Goal: Task Accomplishment & Management: Complete application form

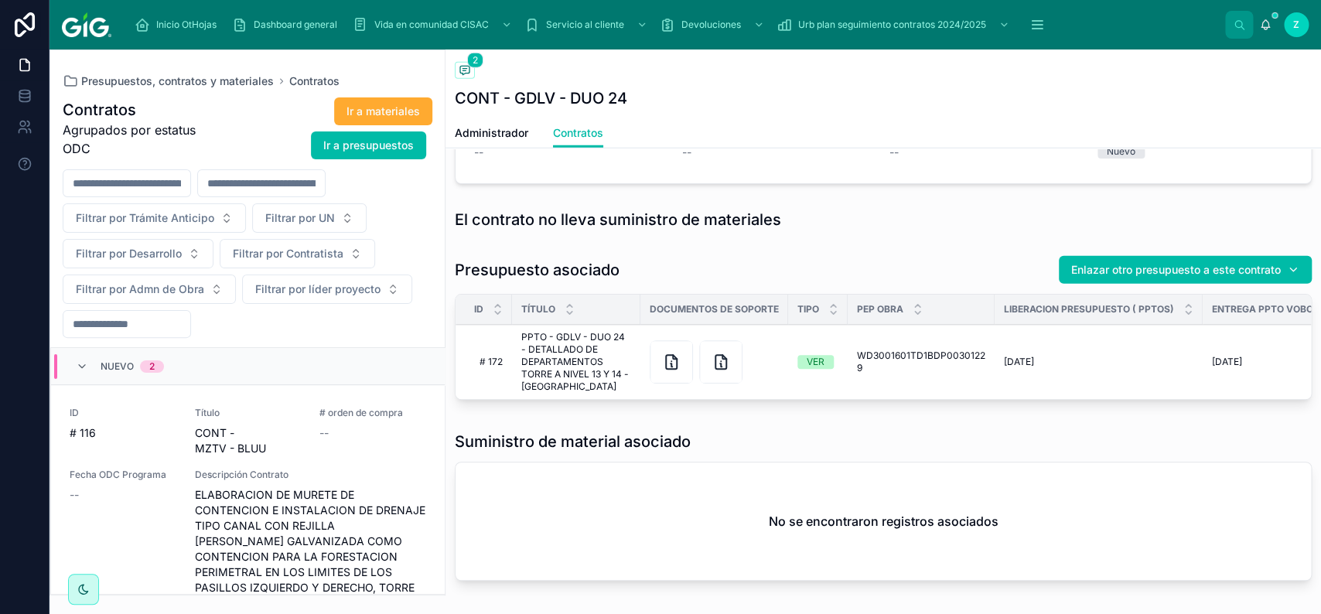
scroll to position [1566, 0]
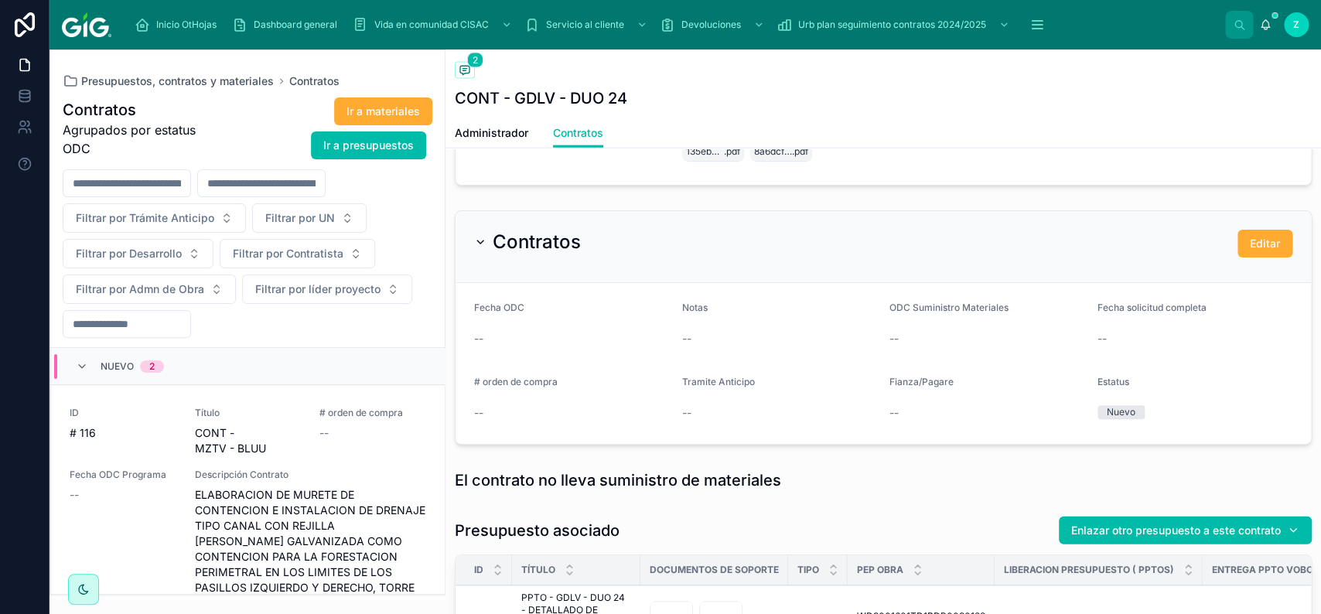
click at [506, 138] on span "Administrador" at bounding box center [491, 132] width 73 height 15
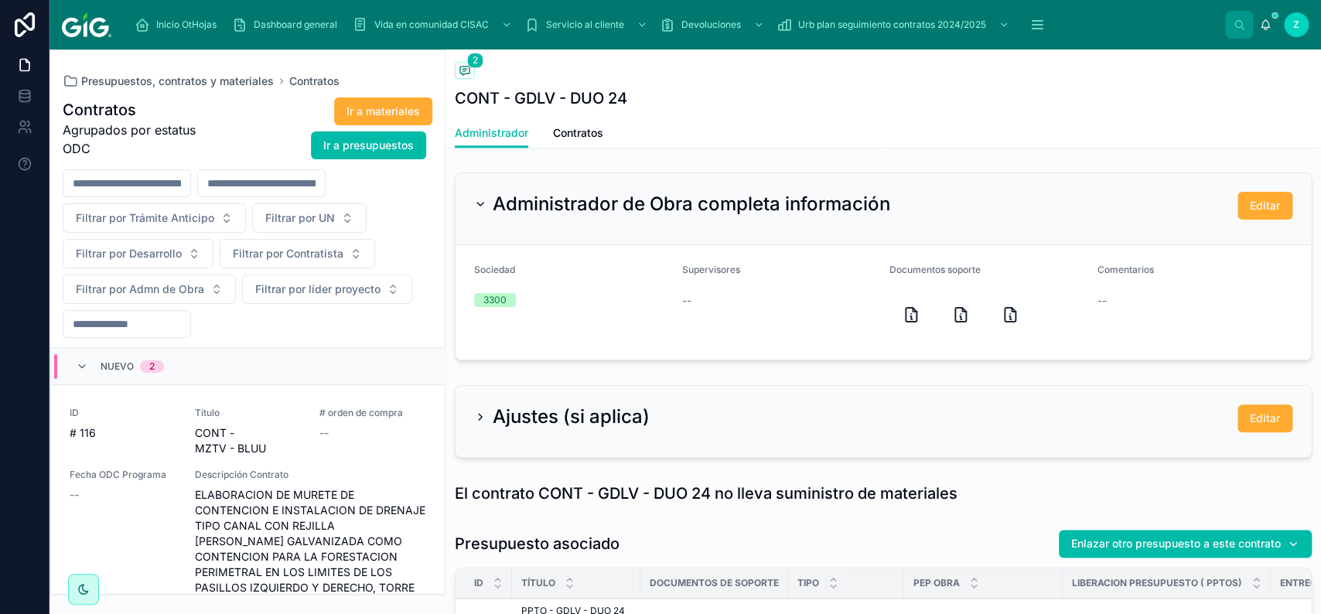
scroll to position [611, 0]
click at [1259, 411] on button "Editar" at bounding box center [1264, 419] width 55 height 28
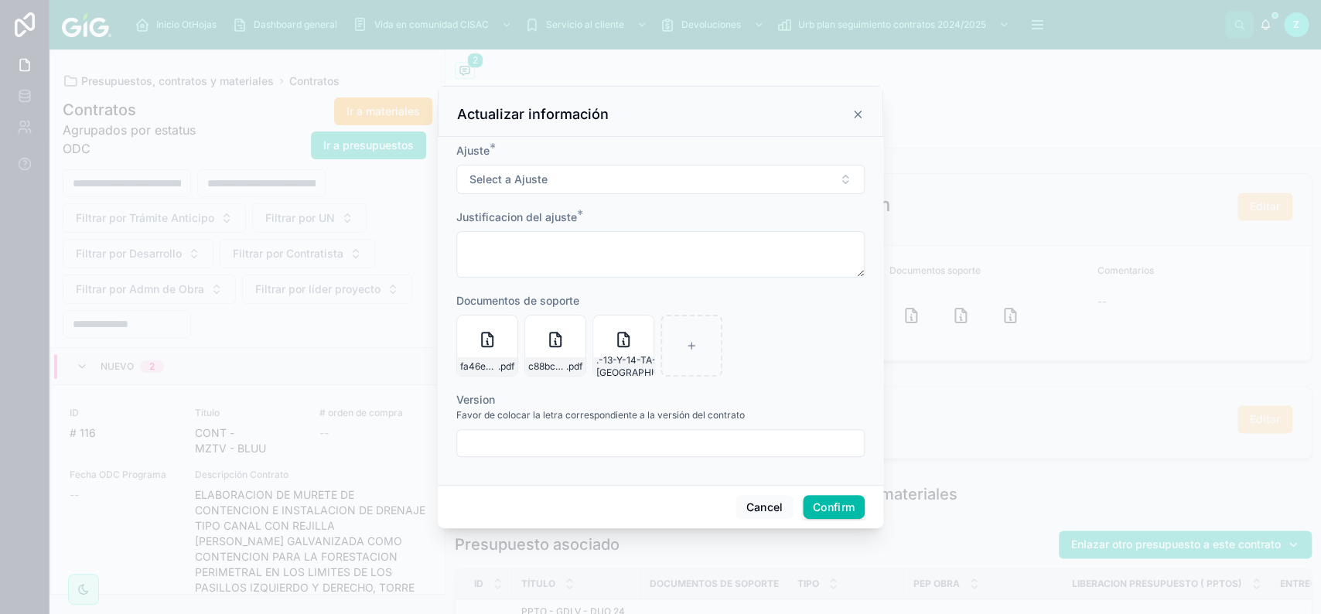
click at [683, 440] on input "text" at bounding box center [660, 443] width 407 height 22
click at [755, 510] on button "Cancel" at bounding box center [763, 507] width 57 height 25
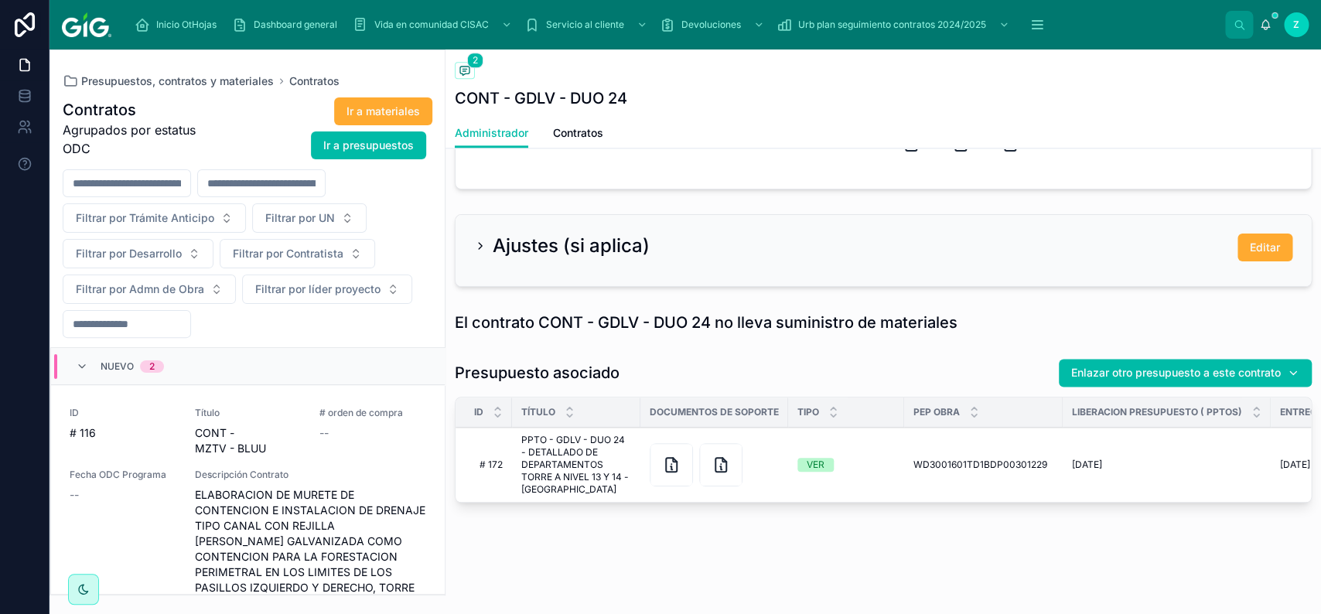
scroll to position [785, 0]
click at [1242, 248] on button "Editar" at bounding box center [1264, 247] width 55 height 28
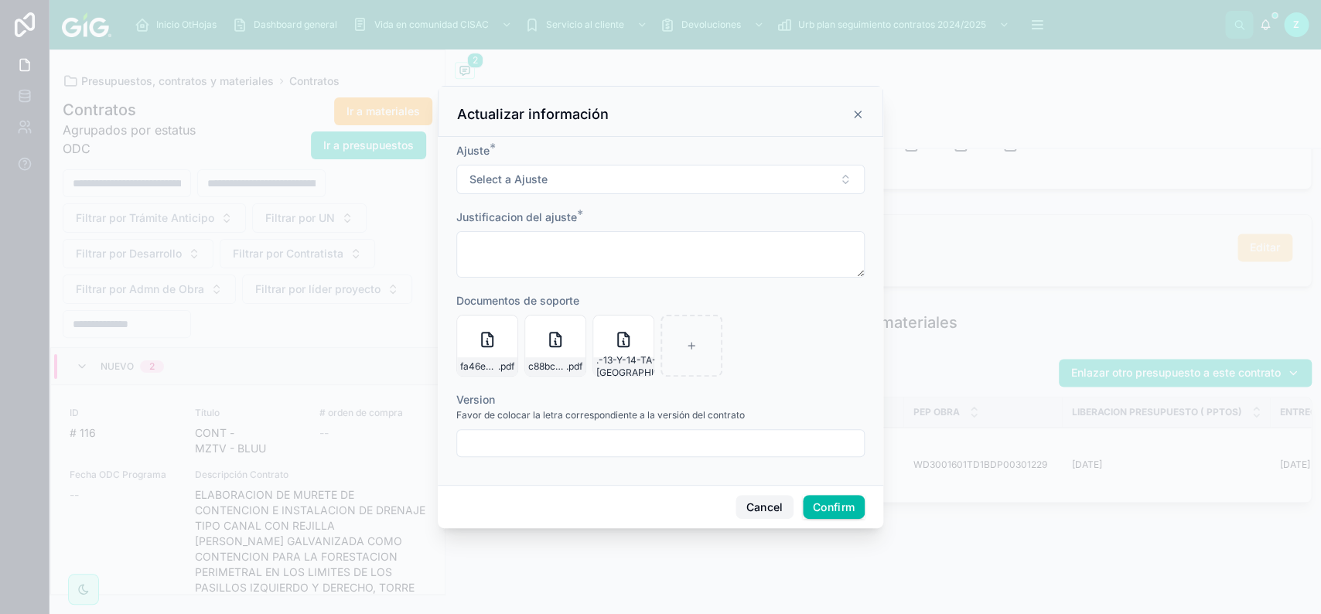
click at [765, 503] on button "Cancel" at bounding box center [763, 507] width 57 height 25
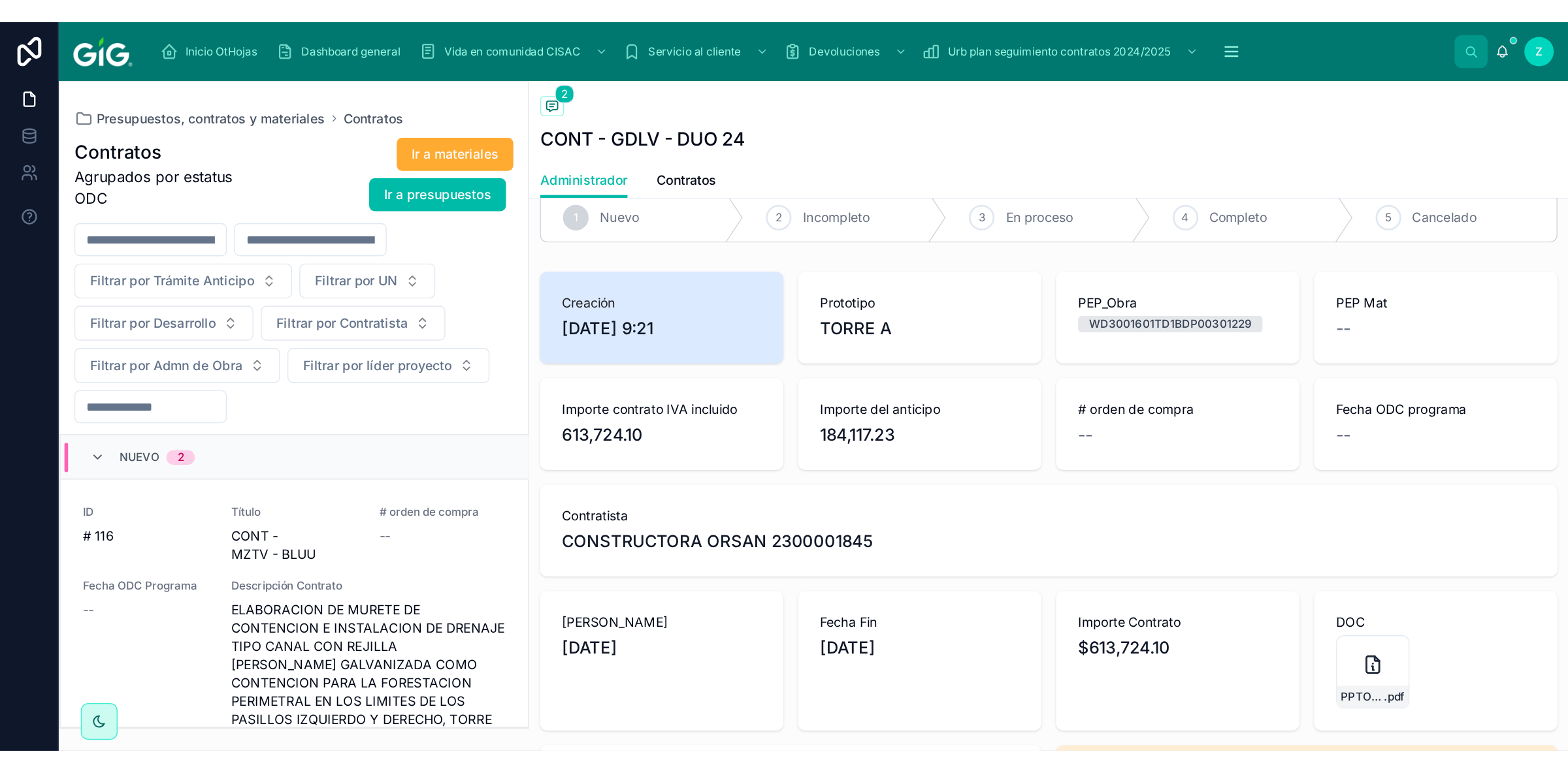
scroll to position [0, 0]
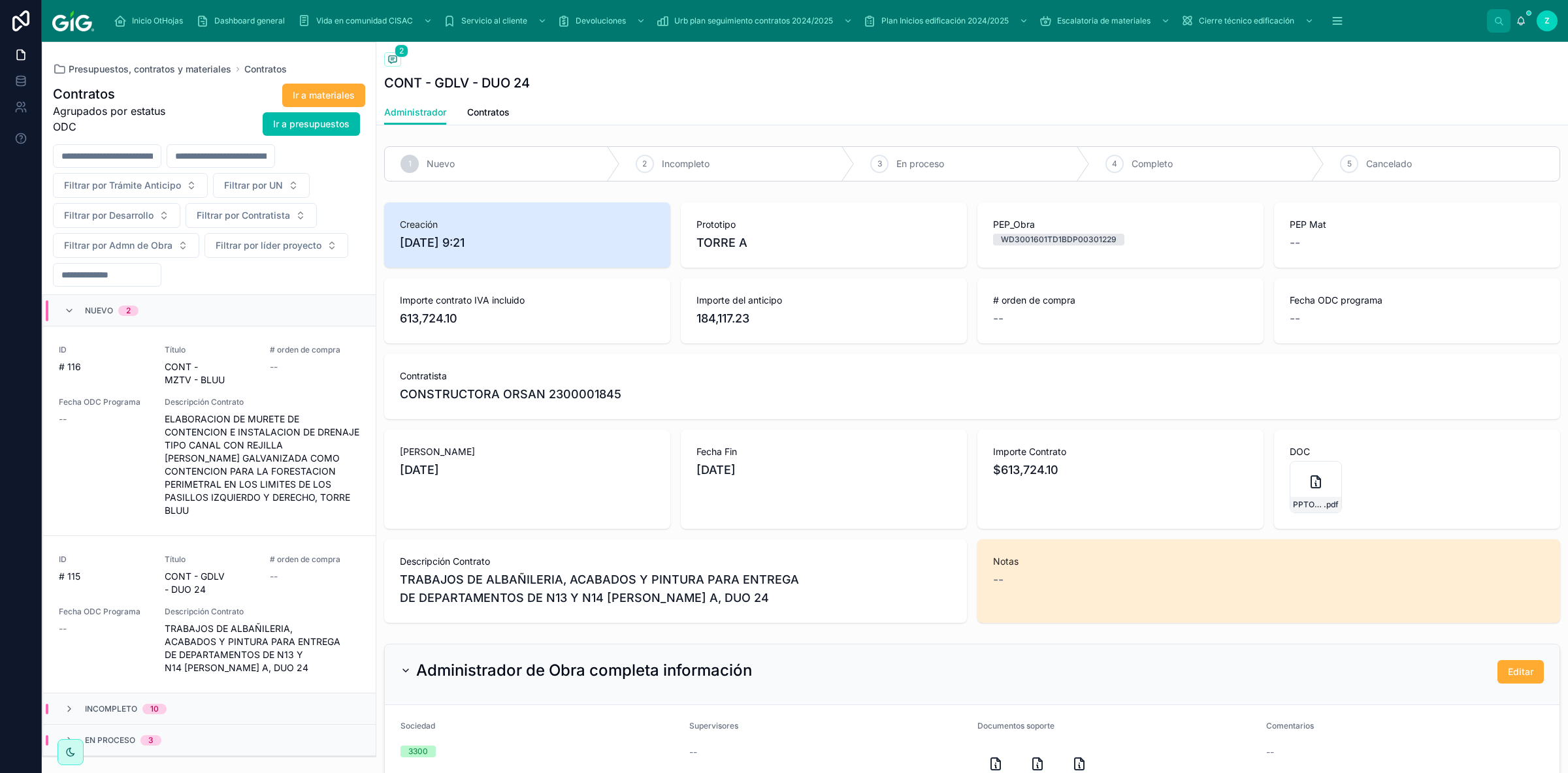
click at [255, 518] on div "ID # 115 Título CONT - GDLV - DUO 24 # orden de compra -- Fecha ODC Programa --…" at bounding box center [210, 614] width 301 height 120
click at [486, 106] on span "Contratos" at bounding box center [488, 112] width 42 height 13
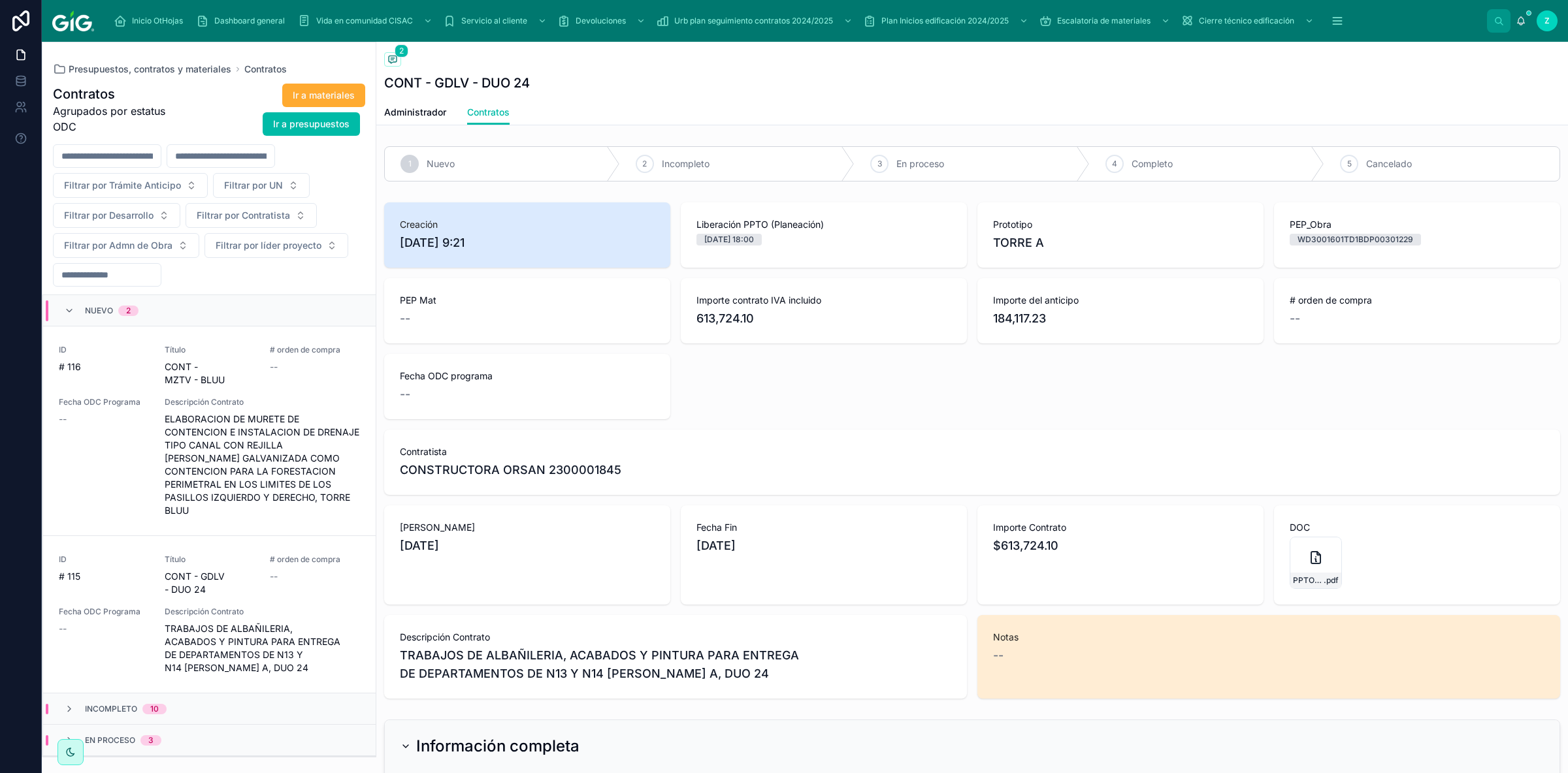
drag, startPoint x: 493, startPoint y: 239, endPoint x: 401, endPoint y: 242, distance: 92.0
click at [401, 242] on span "[DATE] 9:21" at bounding box center [527, 243] width 255 height 19
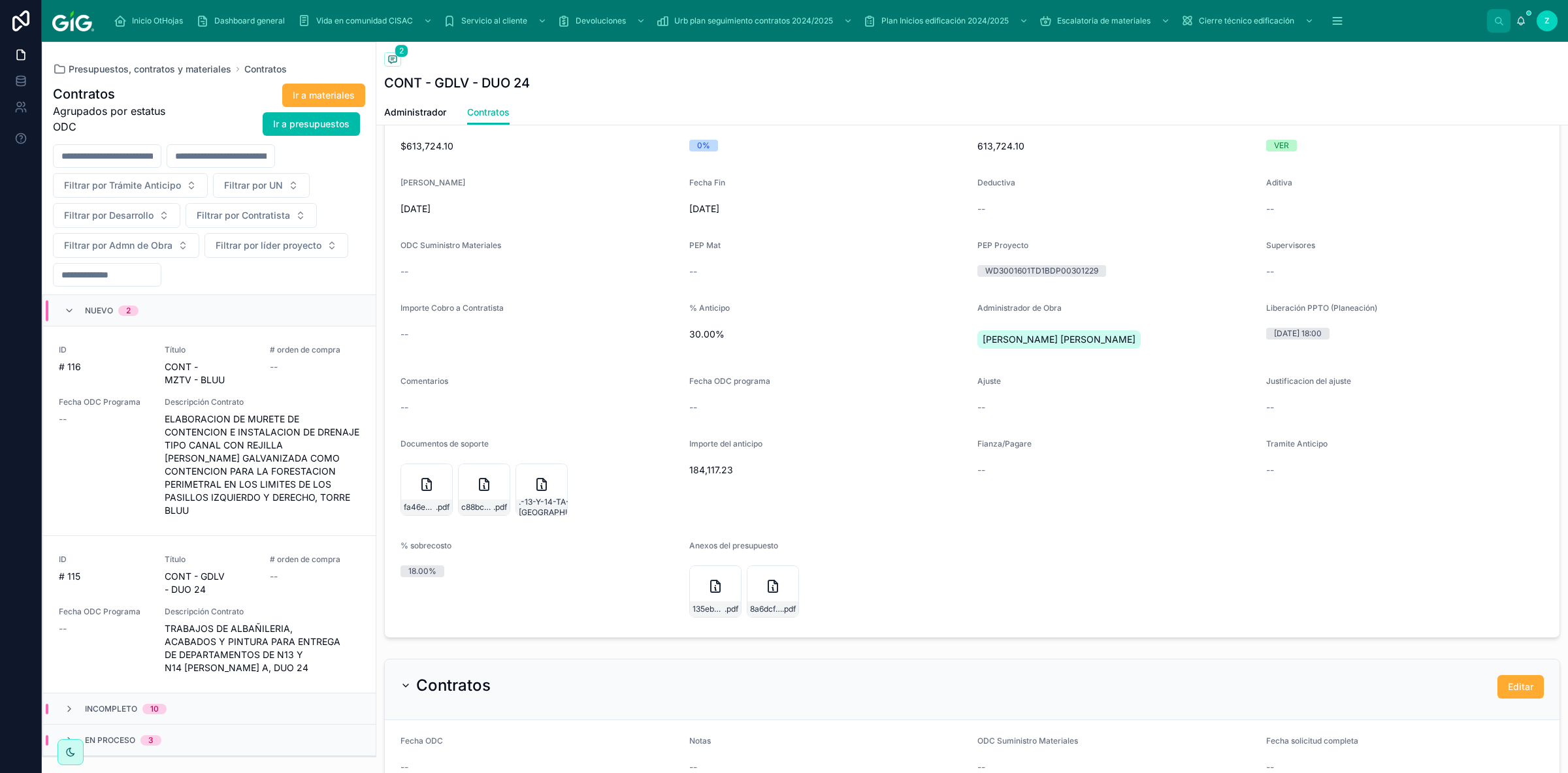
scroll to position [808, 0]
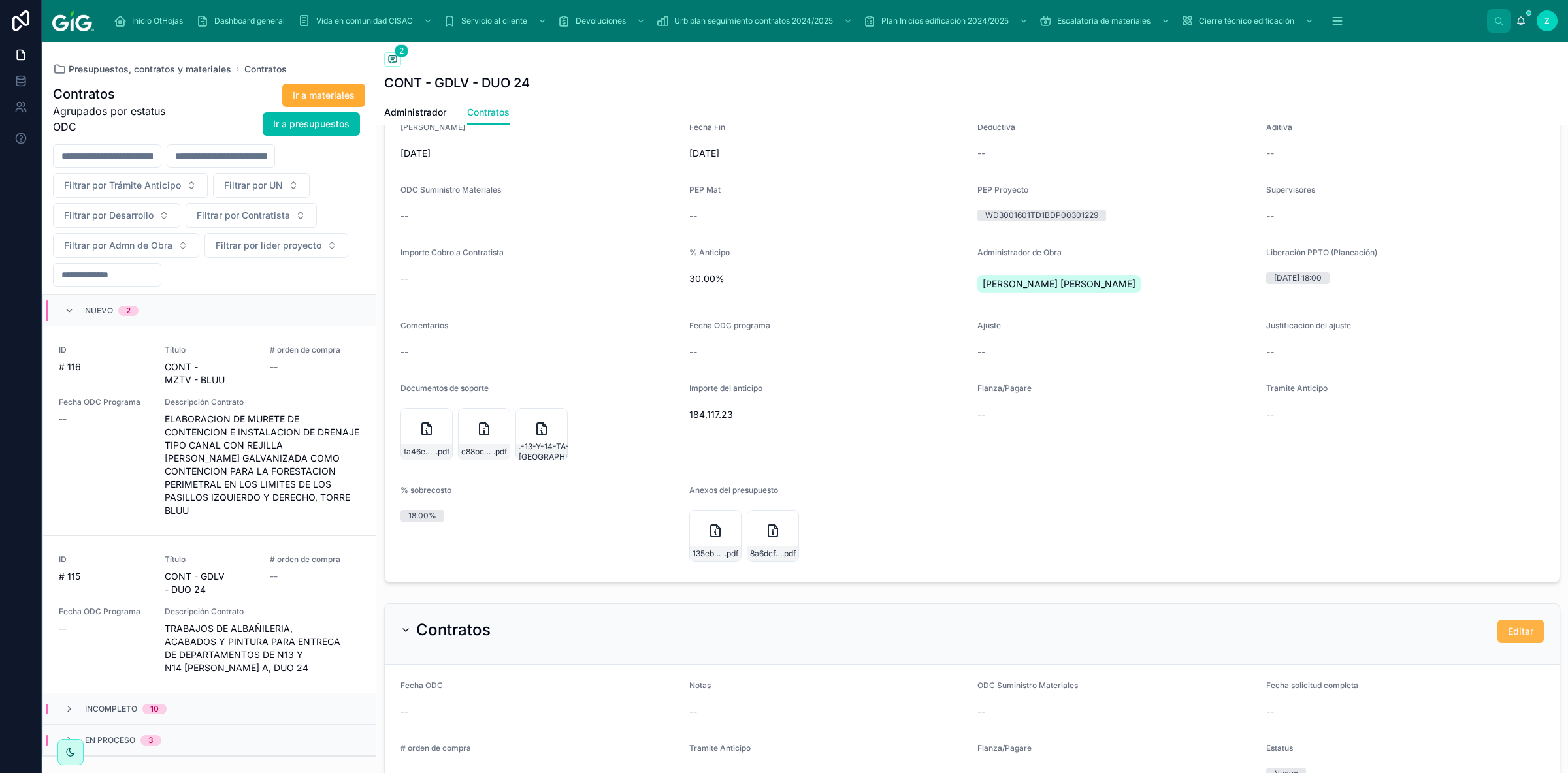
click at [1115, 518] on span "Editar" at bounding box center [1520, 631] width 25 height 13
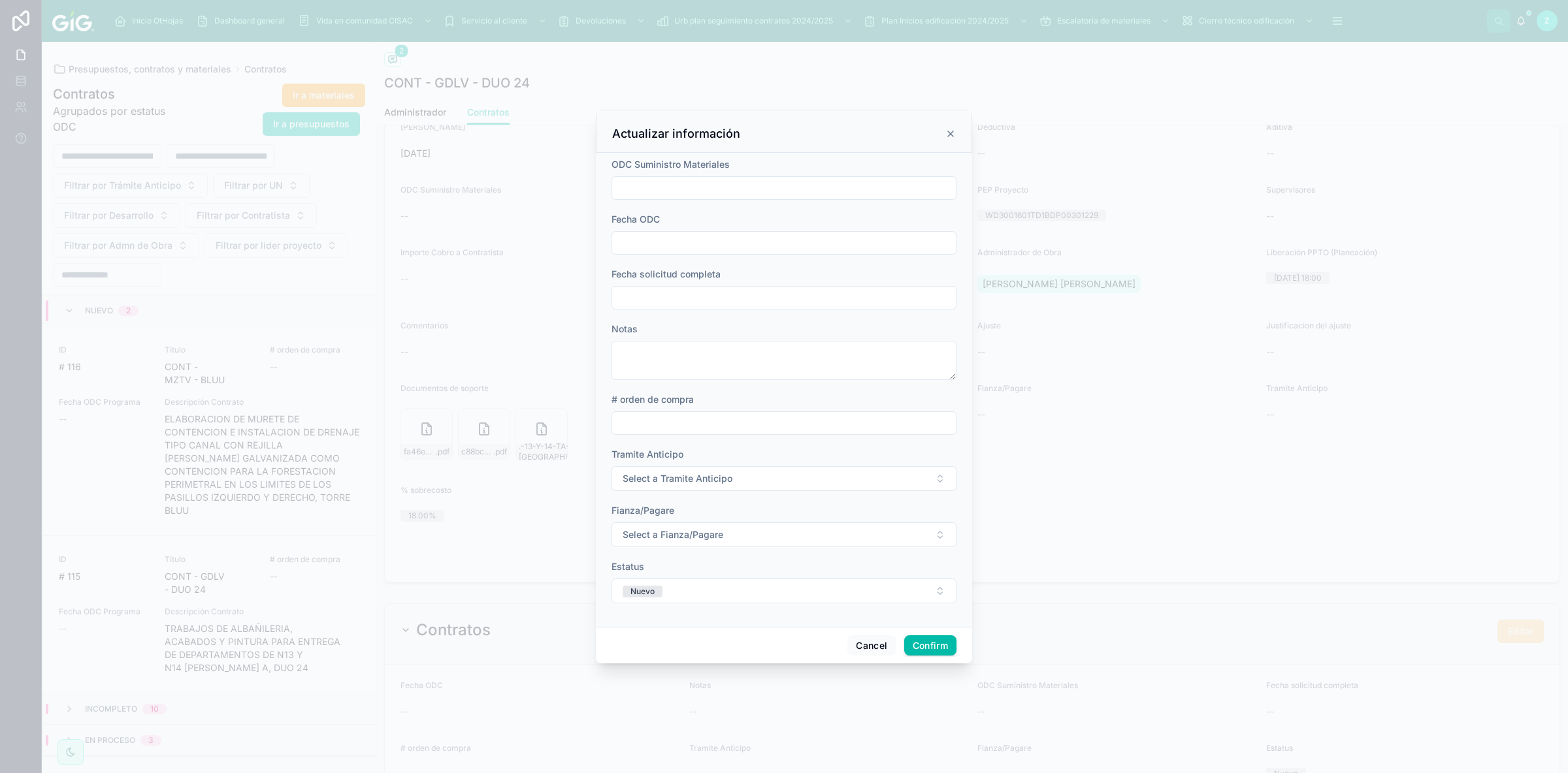
click at [701, 290] on input "text" at bounding box center [783, 298] width 344 height 19
paste input "**********"
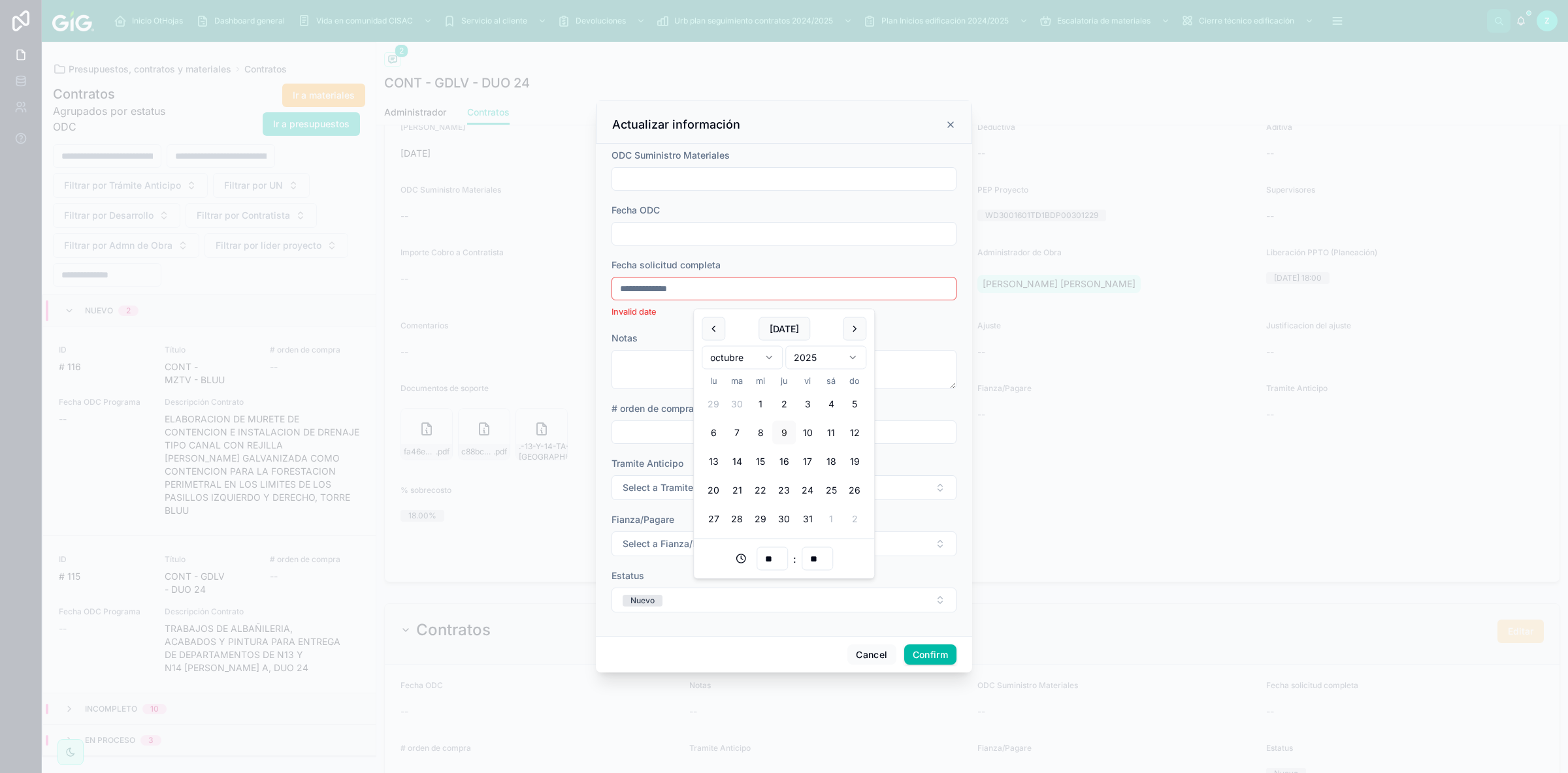
drag, startPoint x: 727, startPoint y: 252, endPoint x: 725, endPoint y: 245, distance: 7.3
click at [725, 245] on form "**********" at bounding box center [784, 387] width 345 height 476
click at [728, 235] on input "text" at bounding box center [783, 234] width 344 height 19
click at [667, 285] on input "**********" at bounding box center [783, 289] width 344 height 19
type input "**********"
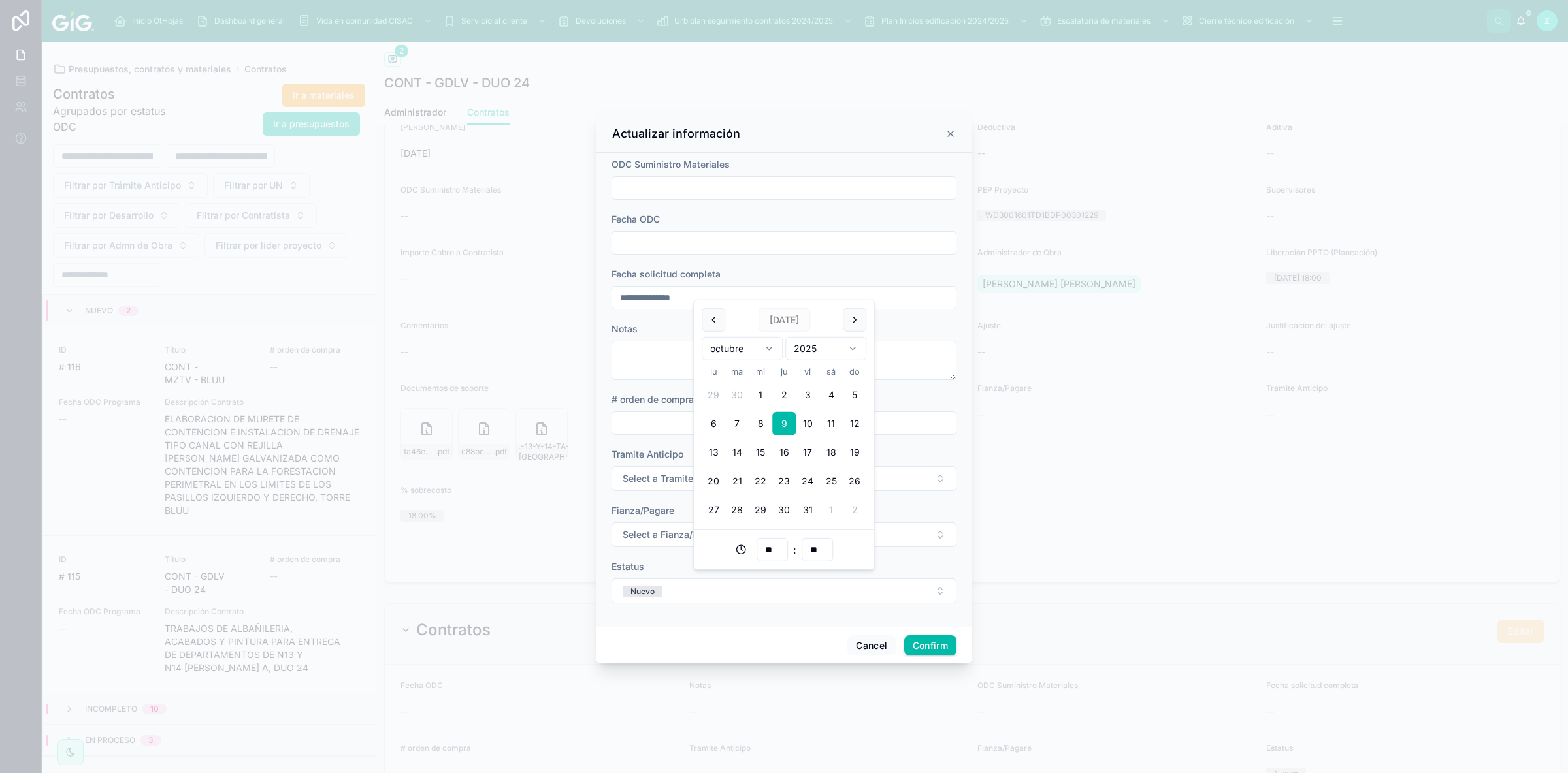
type input "**"
type input "**********"
click at [666, 232] on div at bounding box center [784, 243] width 345 height 24
click at [669, 241] on input "text" at bounding box center [783, 243] width 344 height 19
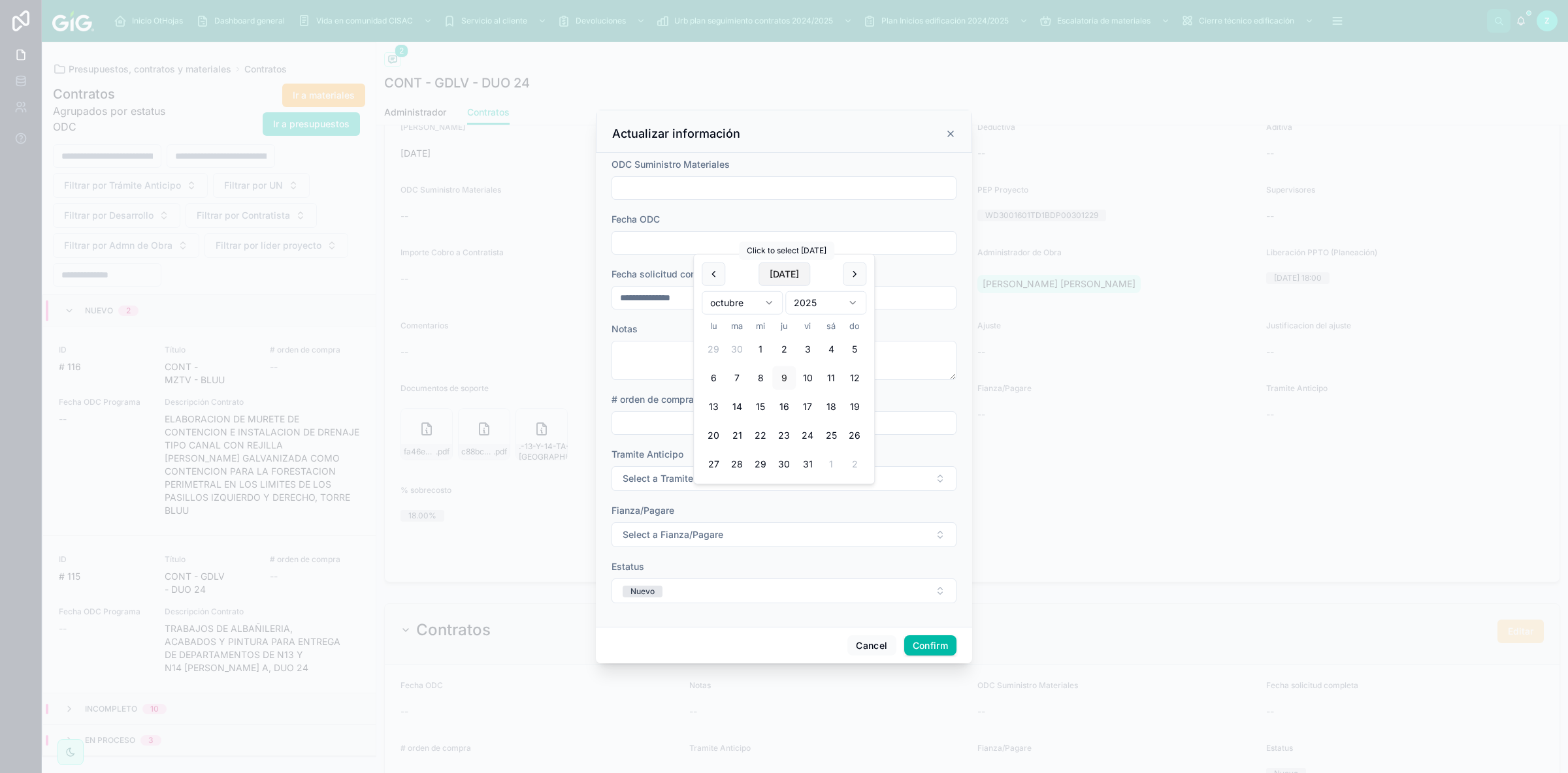
click at [784, 273] on button "[DATE]" at bounding box center [784, 275] width 52 height 24
type input "*********"
click at [643, 419] on input "text" at bounding box center [783, 423] width 344 height 19
type input "**********"
click at [688, 481] on span "Select a Tramite Anticipo" at bounding box center [678, 478] width 110 height 13
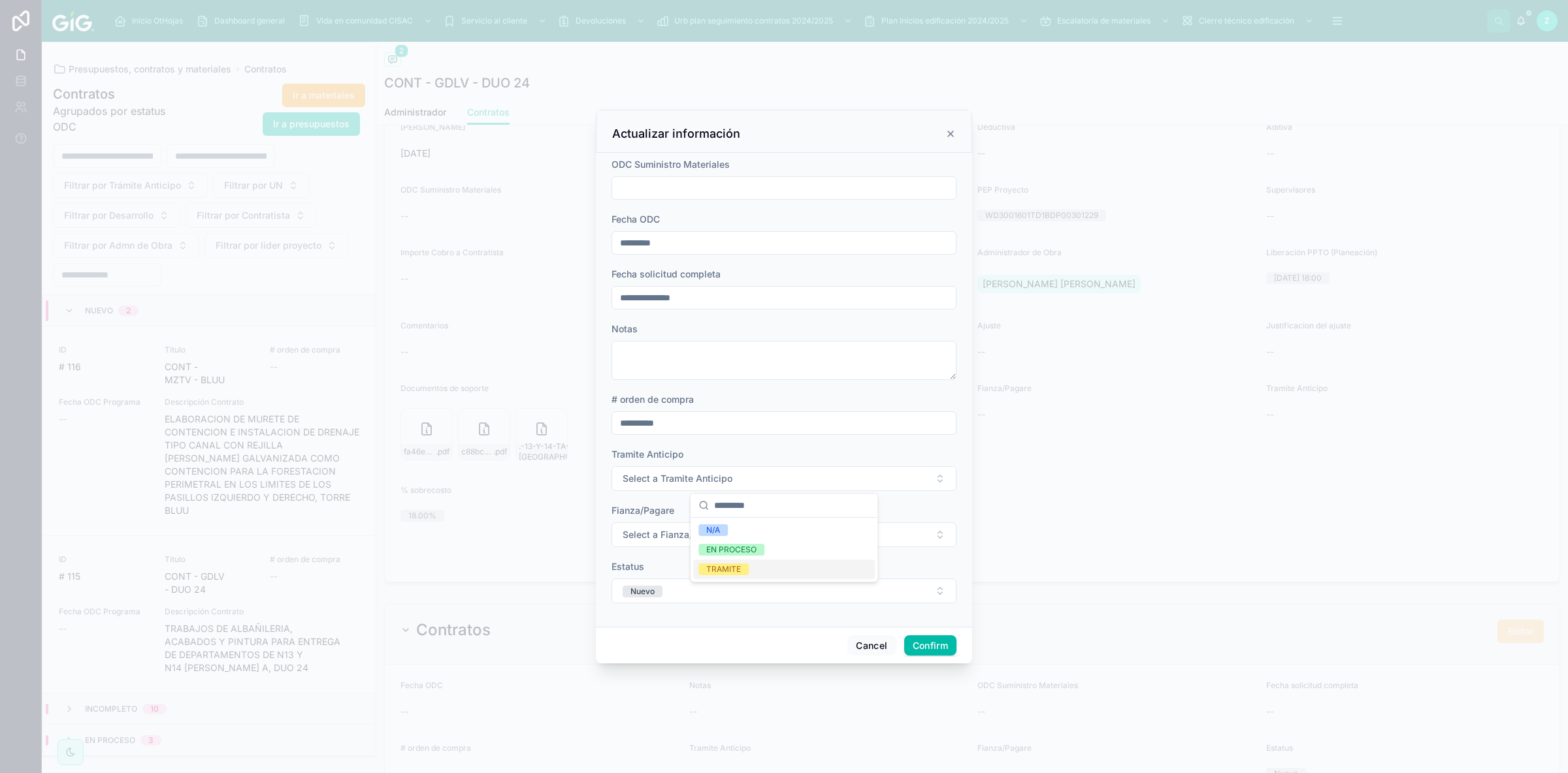
click at [745, 518] on span "TRAMITE" at bounding box center [723, 569] width 51 height 12
click at [687, 518] on span "Select a Fianza/Pagare" at bounding box center [672, 534] width 101 height 13
click at [730, 518] on div "PAGARE" at bounding box center [721, 626] width 30 height 12
click at [669, 518] on div "Cancel Confirm" at bounding box center [783, 645] width 376 height 37
click at [923, 518] on button "Confirm" at bounding box center [930, 645] width 52 height 21
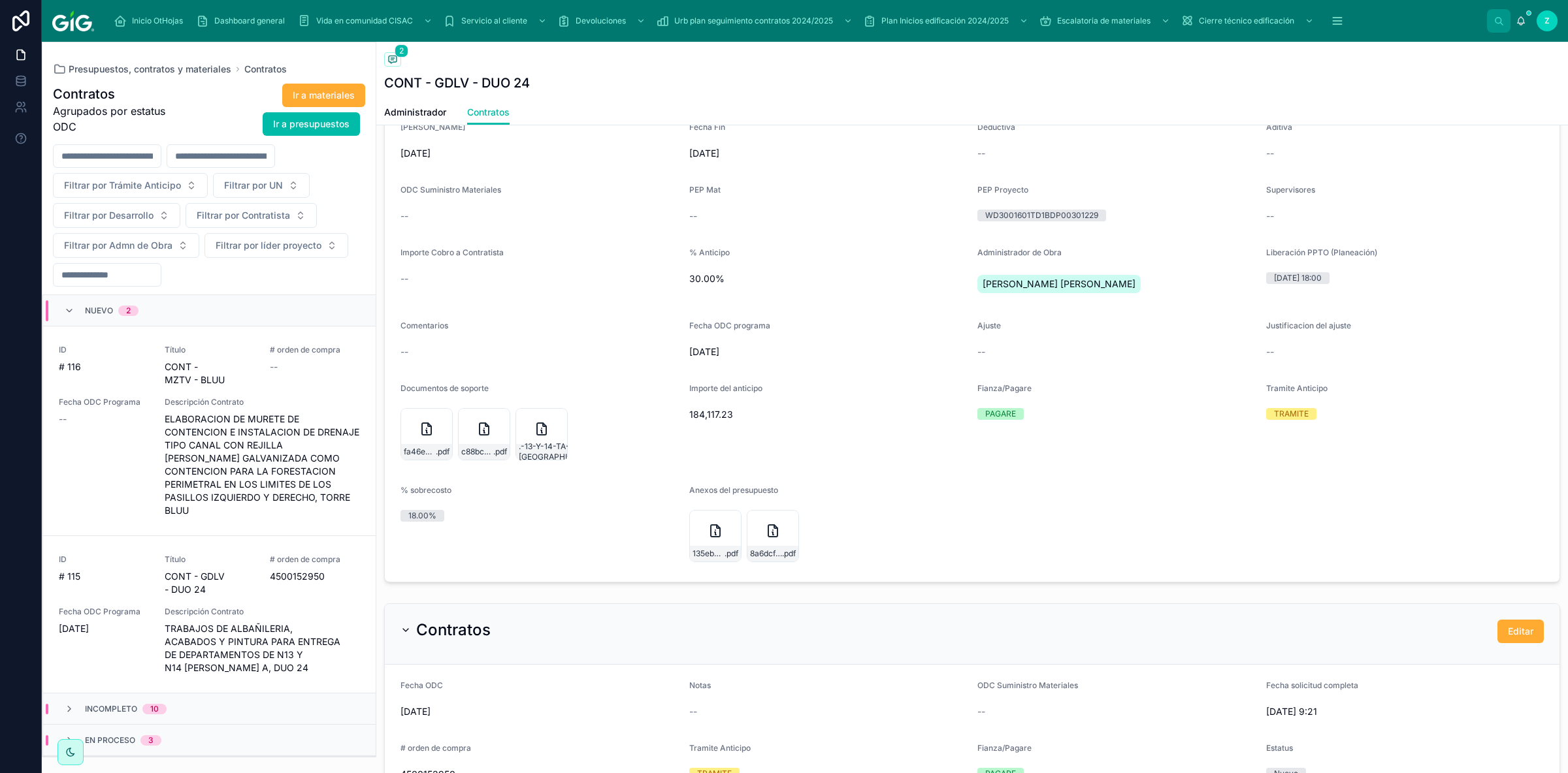
scroll to position [52, 0]
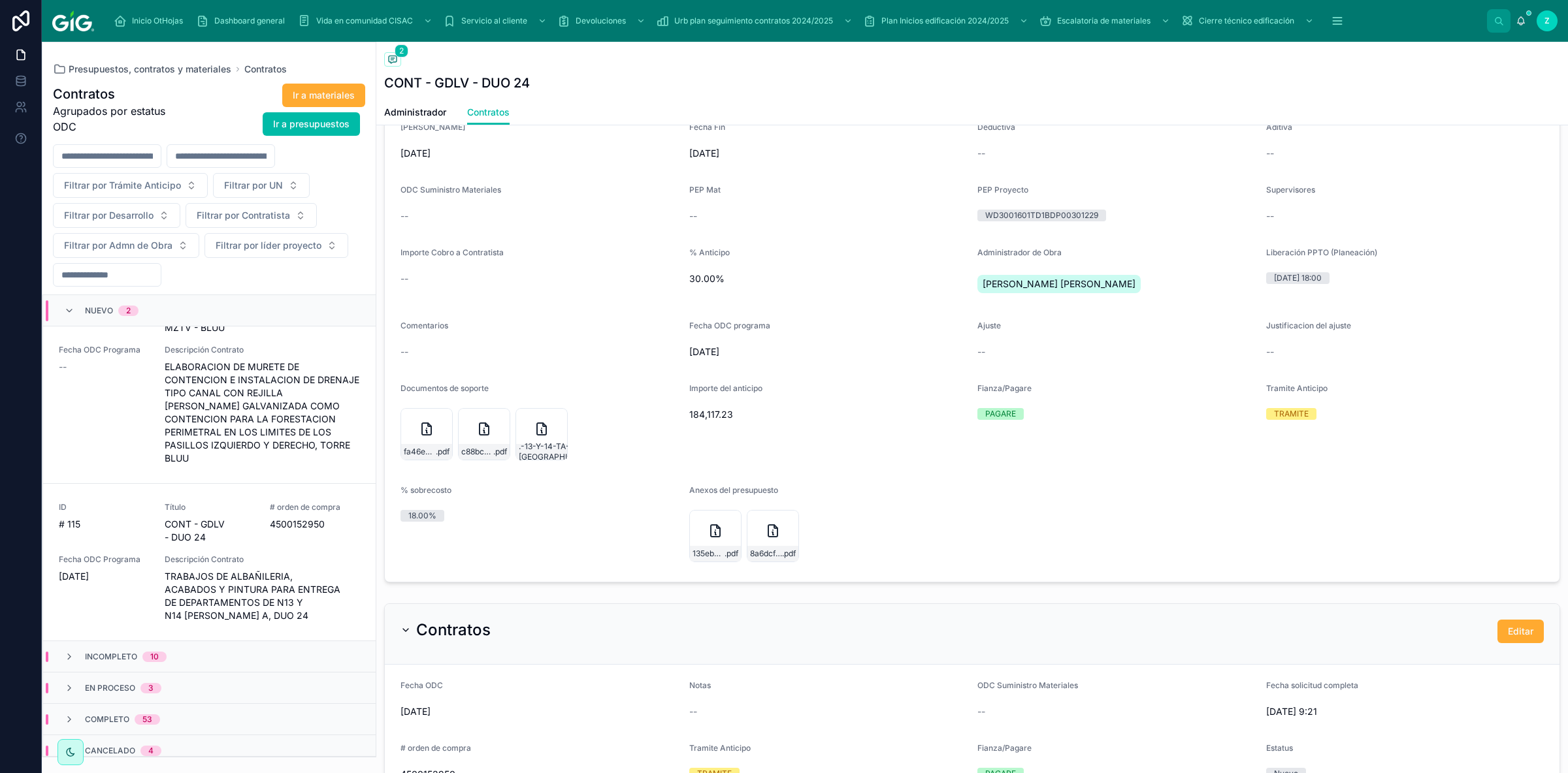
click at [152, 518] on div "En proceso 3" at bounding box center [210, 688] width 333 height 31
click at [199, 518] on span "Título" at bounding box center [210, 727] width 90 height 10
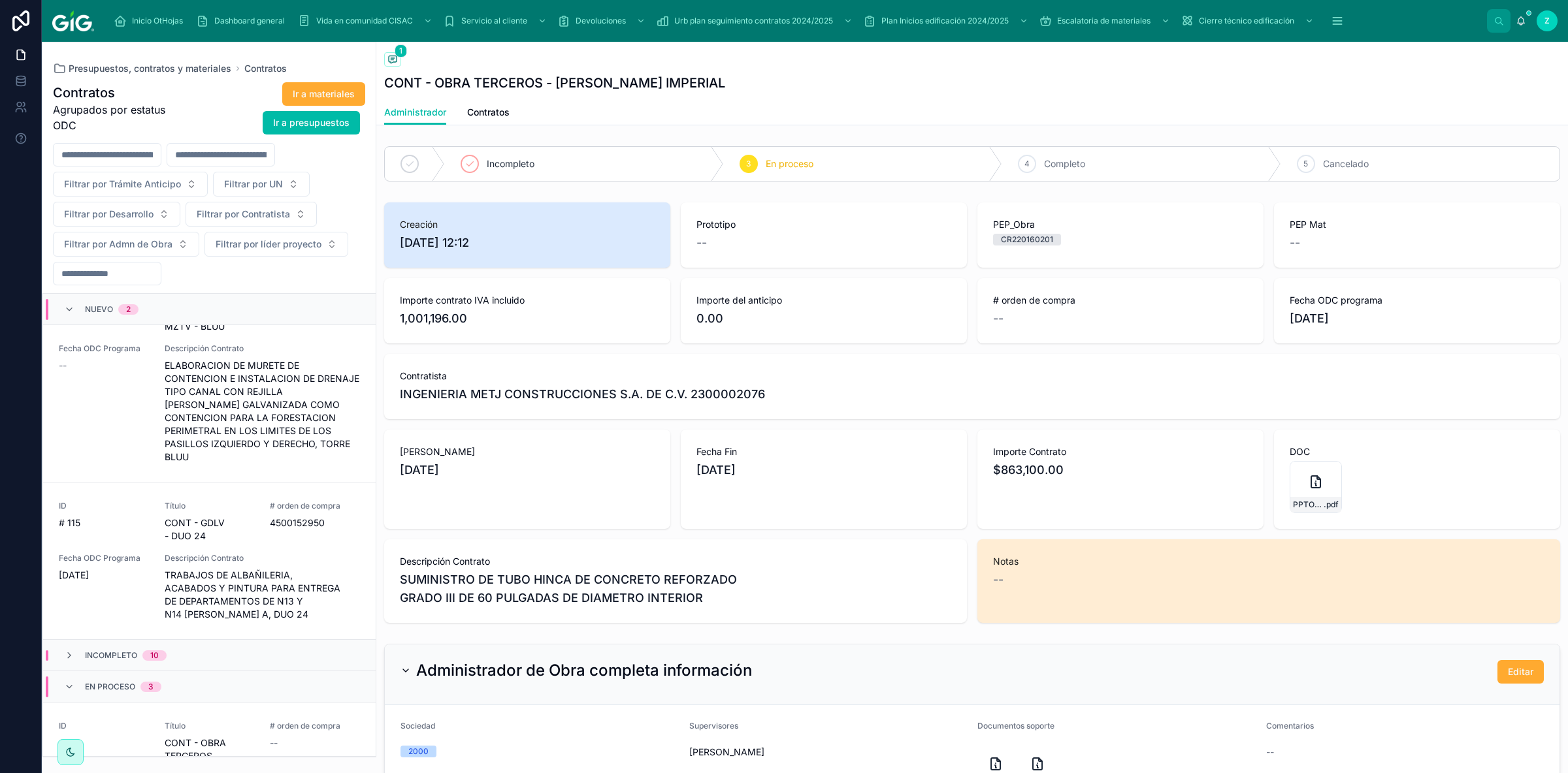
click at [484, 111] on span "Contratos" at bounding box center [488, 112] width 42 height 13
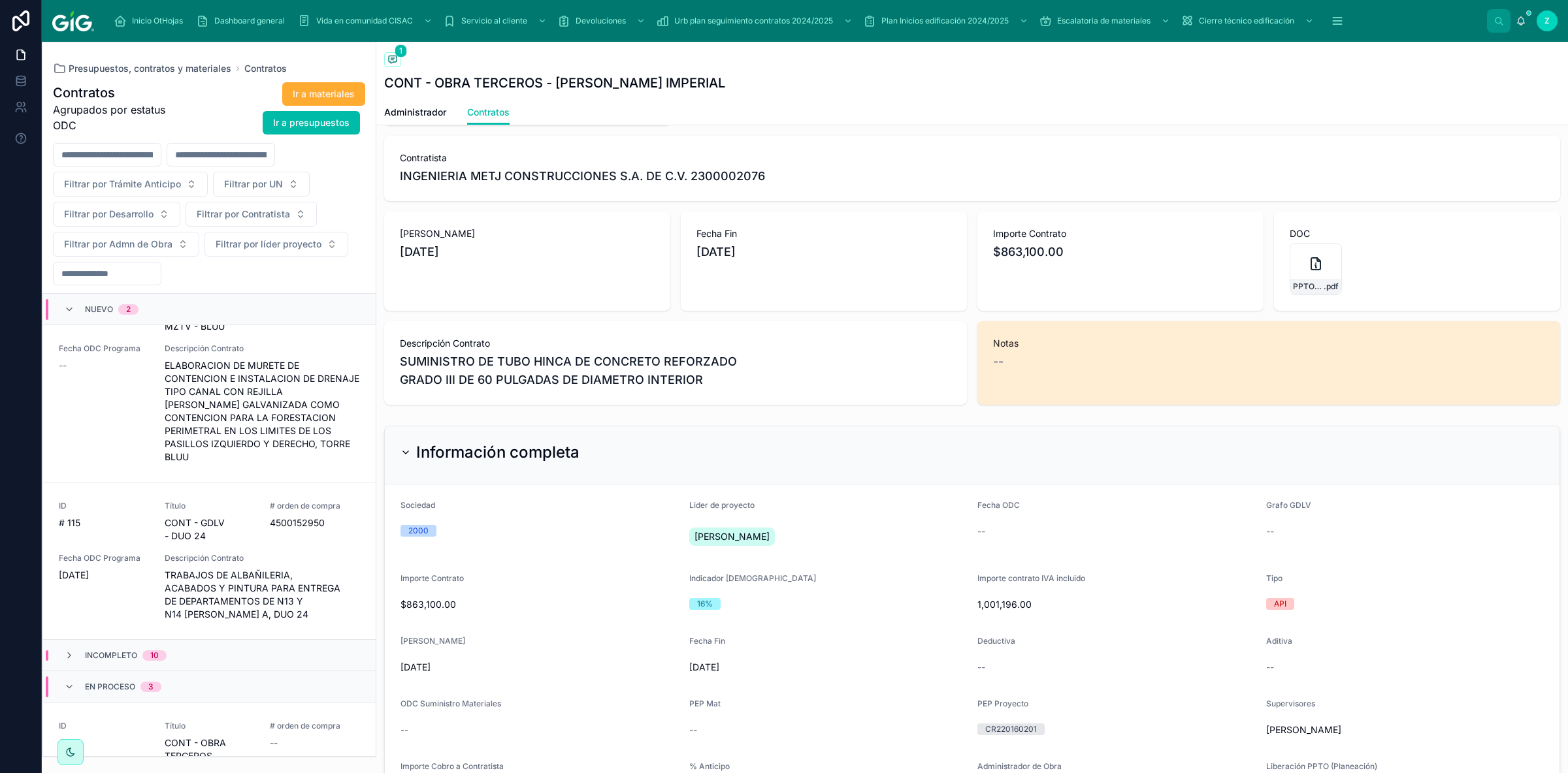
scroll to position [73, 0]
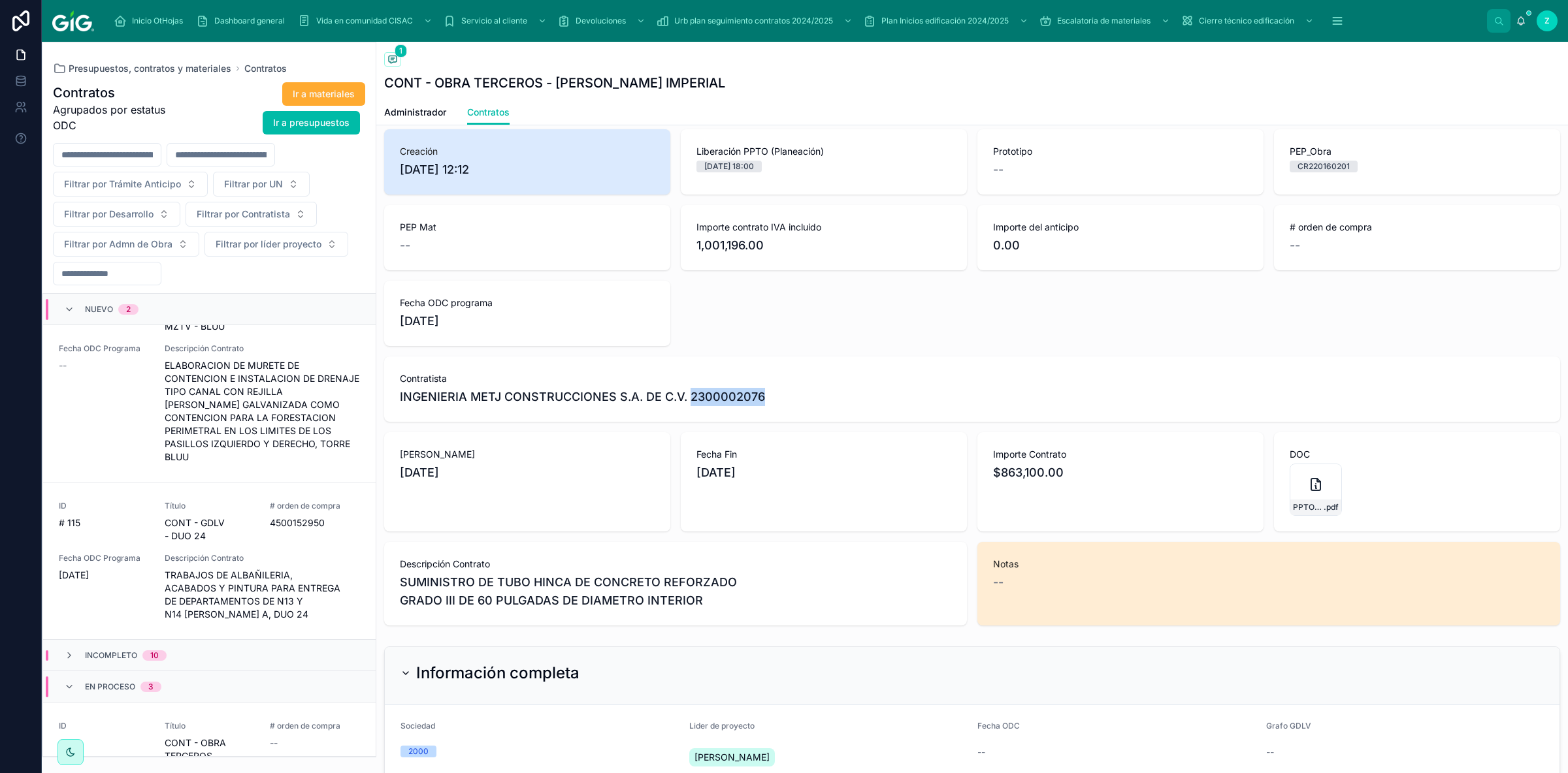
drag, startPoint x: 689, startPoint y: 395, endPoint x: 760, endPoint y: 395, distance: 71.0
click at [760, 395] on span "INGENIERIA METJ CONSTRUCCIONES S.A. DE C.V. 2300002076" at bounding box center [582, 397] width 365 height 19
copy span "2300002076"
drag, startPoint x: 1295, startPoint y: 166, endPoint x: 1358, endPoint y: 166, distance: 63.0
click at [1115, 166] on div "CR220160201" at bounding box center [1323, 166] width 68 height 12
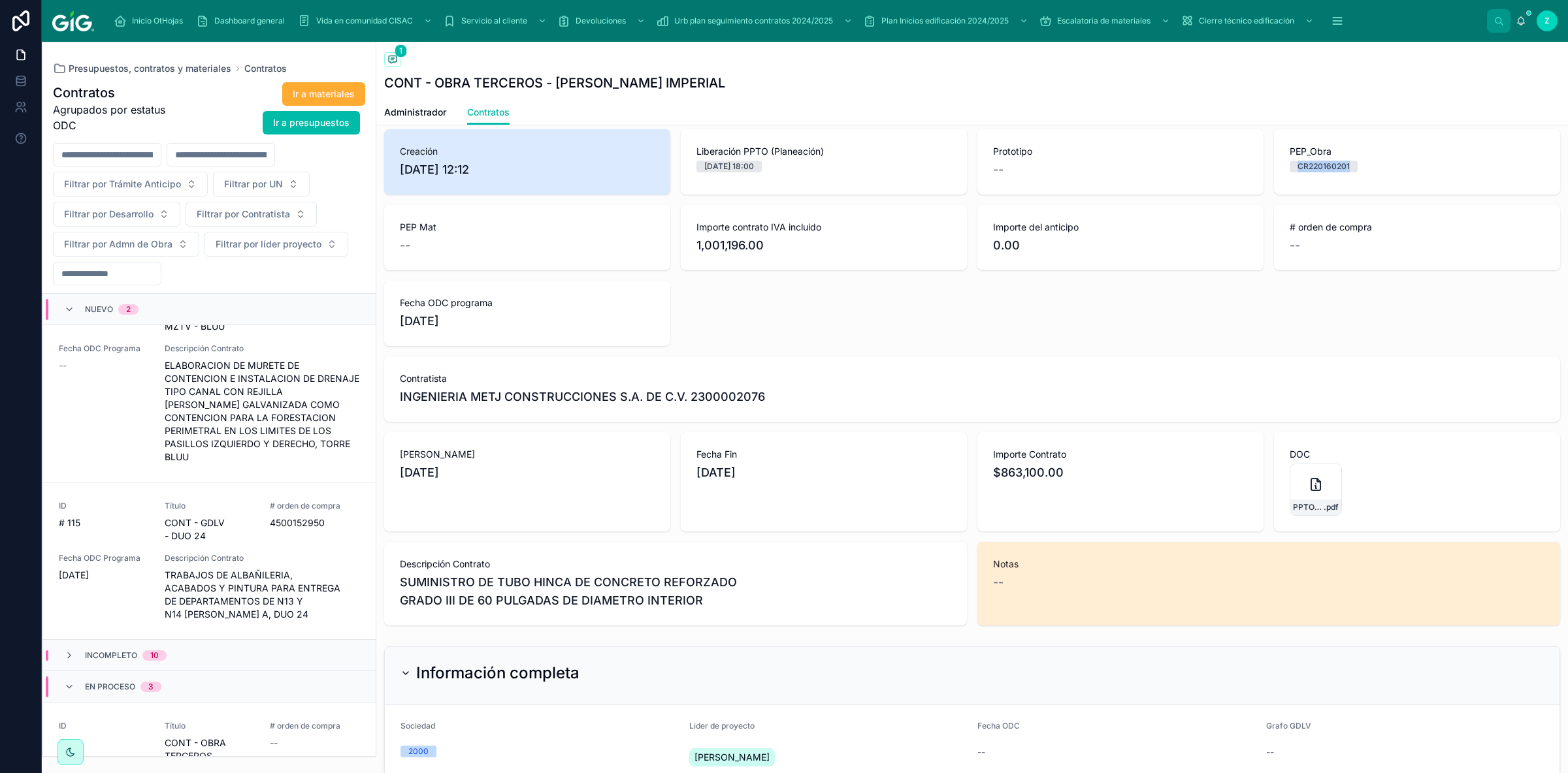
copy div "CR220160201"
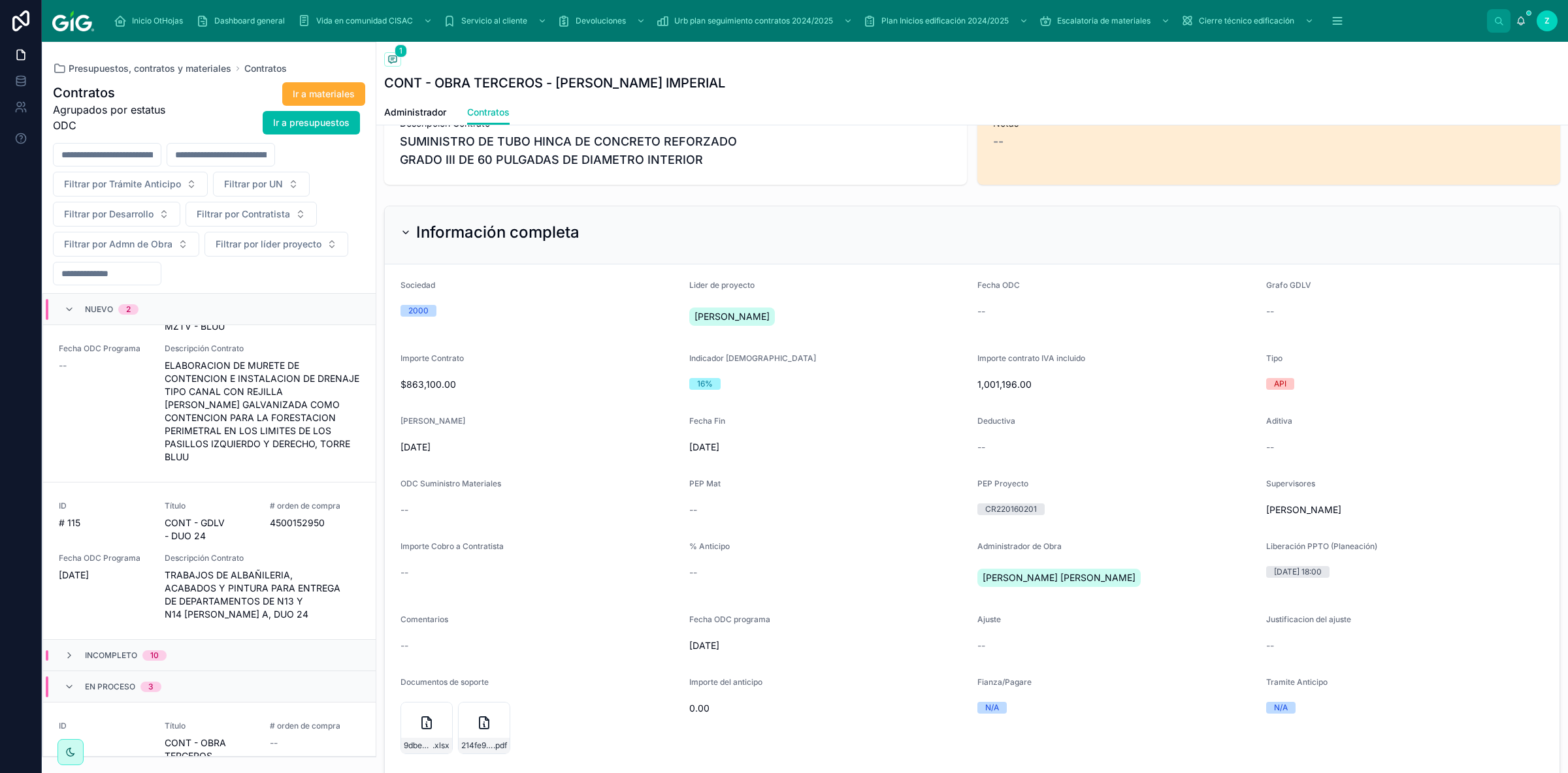
scroll to position [661, 0]
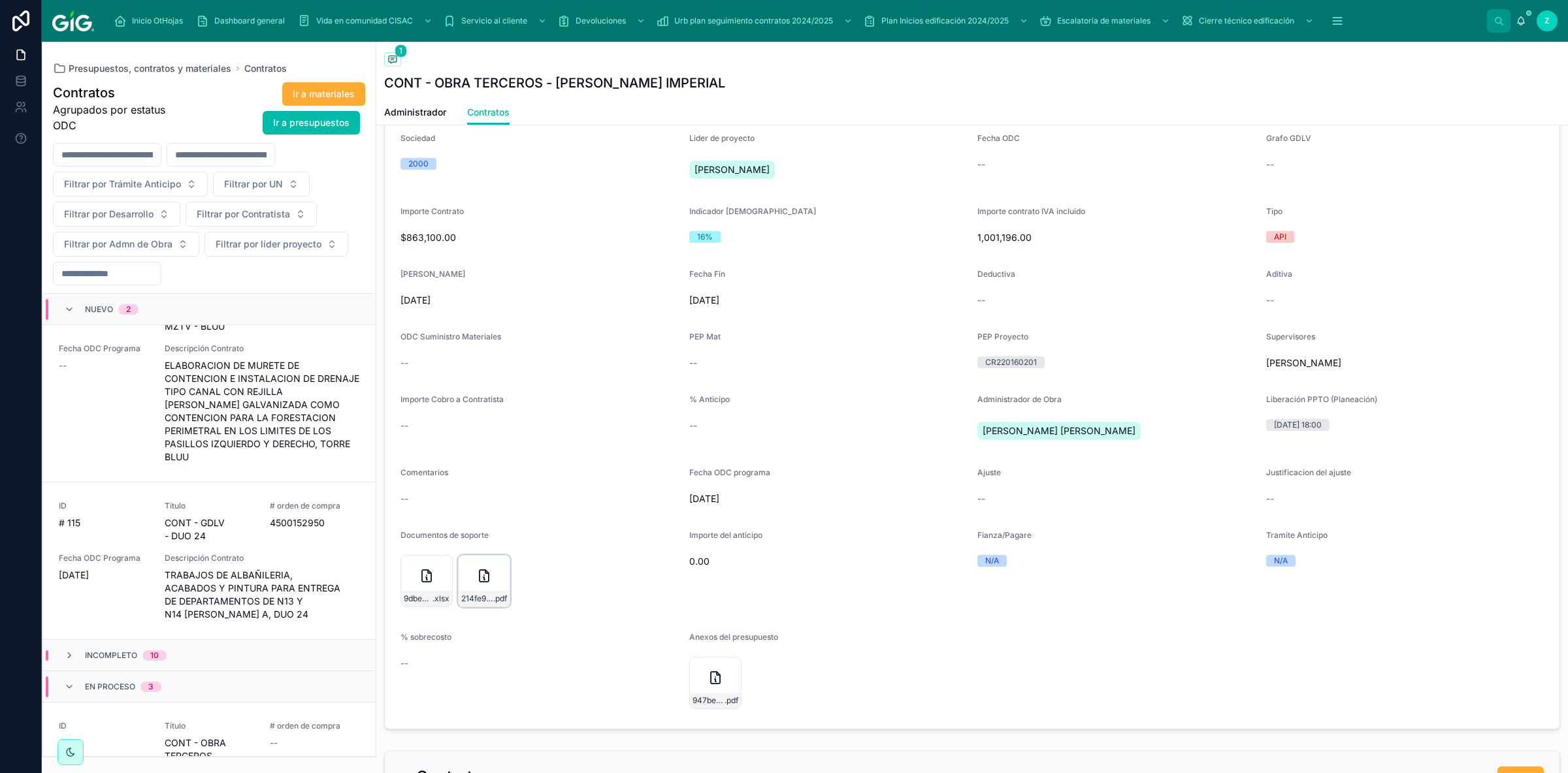
click at [479, 518] on icon at bounding box center [484, 576] width 16 height 16
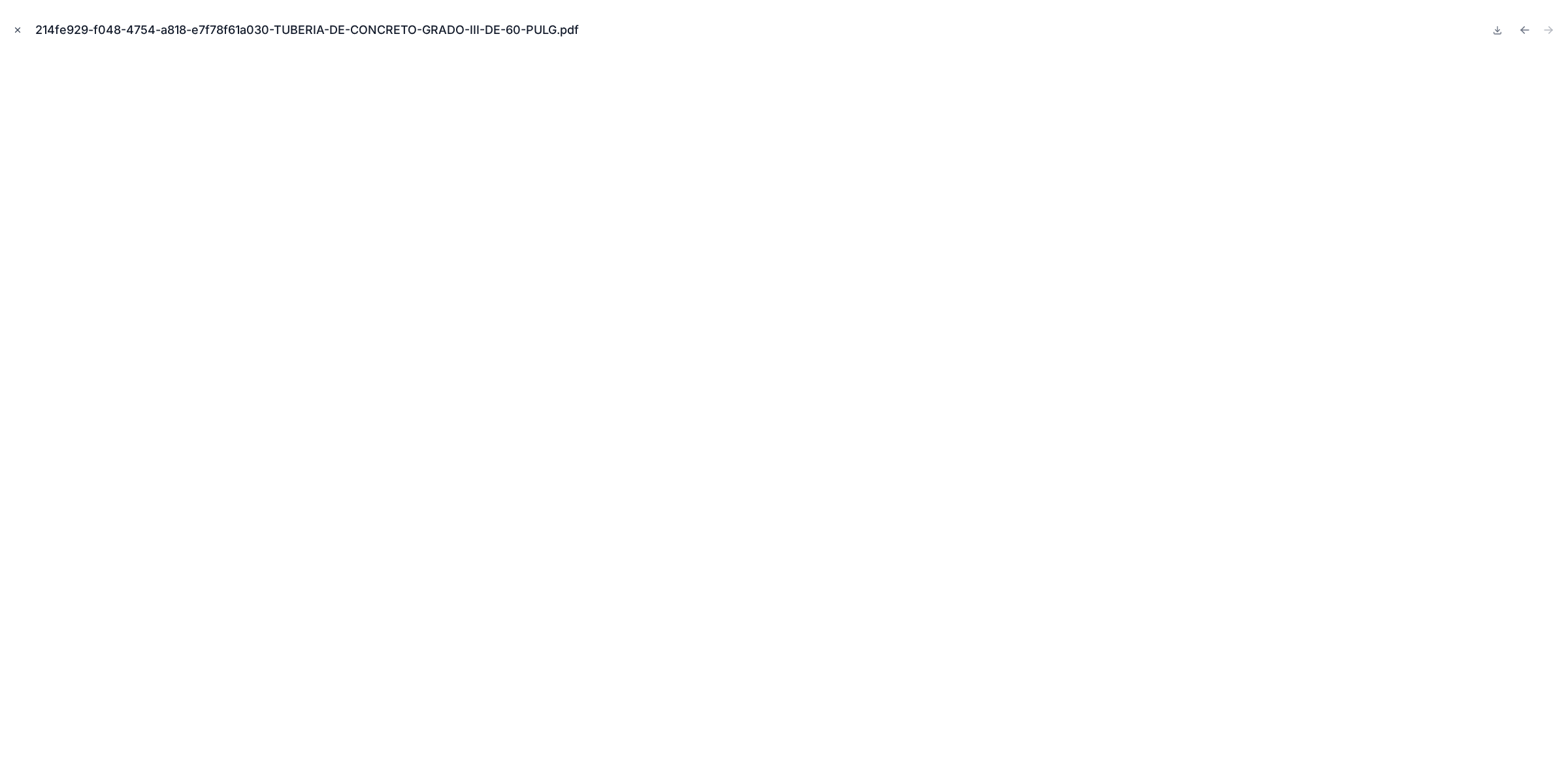
click at [17, 28] on icon "Close modal" at bounding box center [17, 30] width 9 height 9
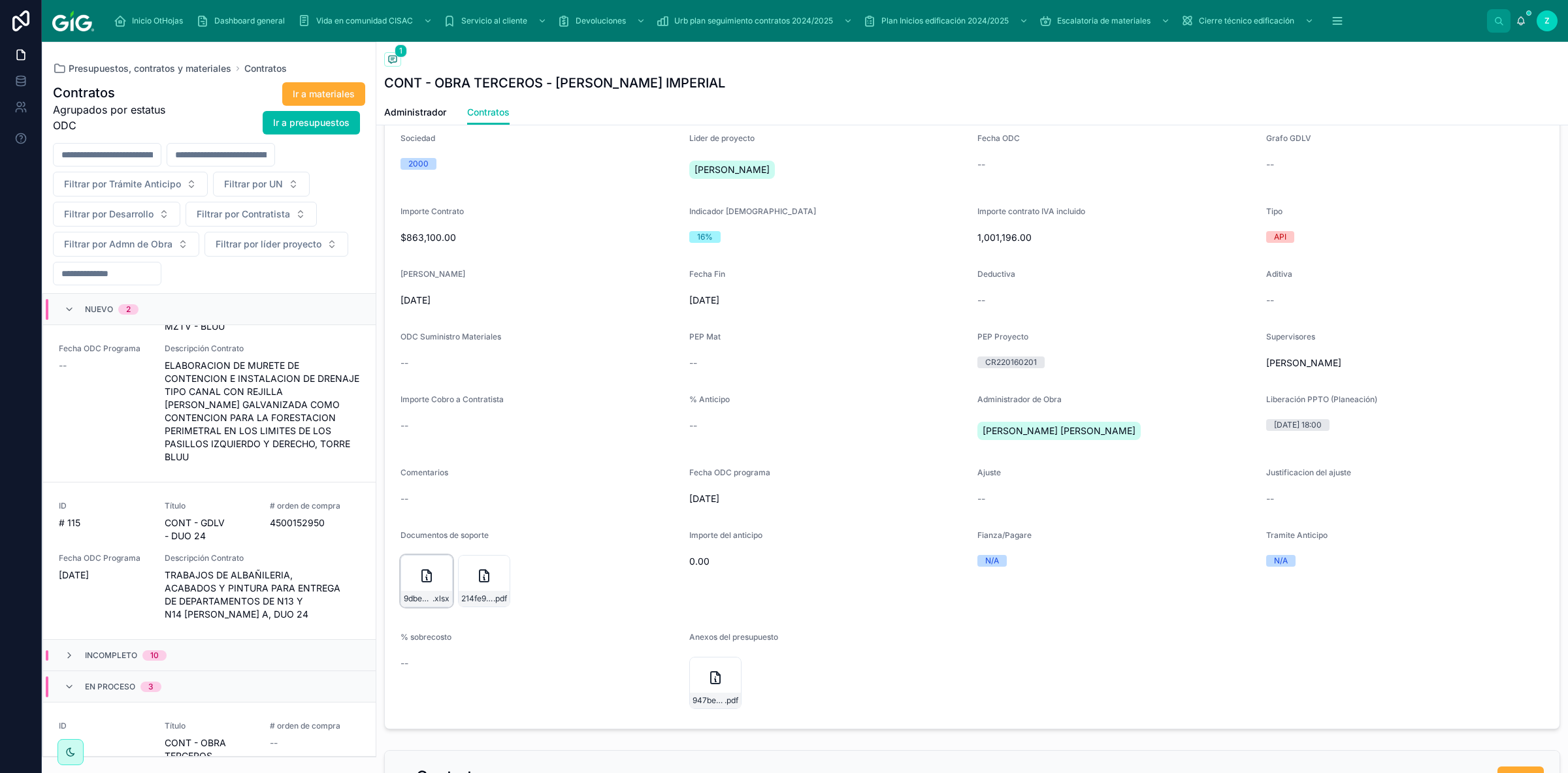
click at [0, 0] on icon at bounding box center [0, 0] width 0 height 0
drag, startPoint x: 402, startPoint y: 301, endPoint x: 745, endPoint y: 304, distance: 343.0
click at [678, 304] on span "[DATE]" at bounding box center [539, 300] width 278 height 13
copy form "/9/2025 Fecha Fin [DATE]"
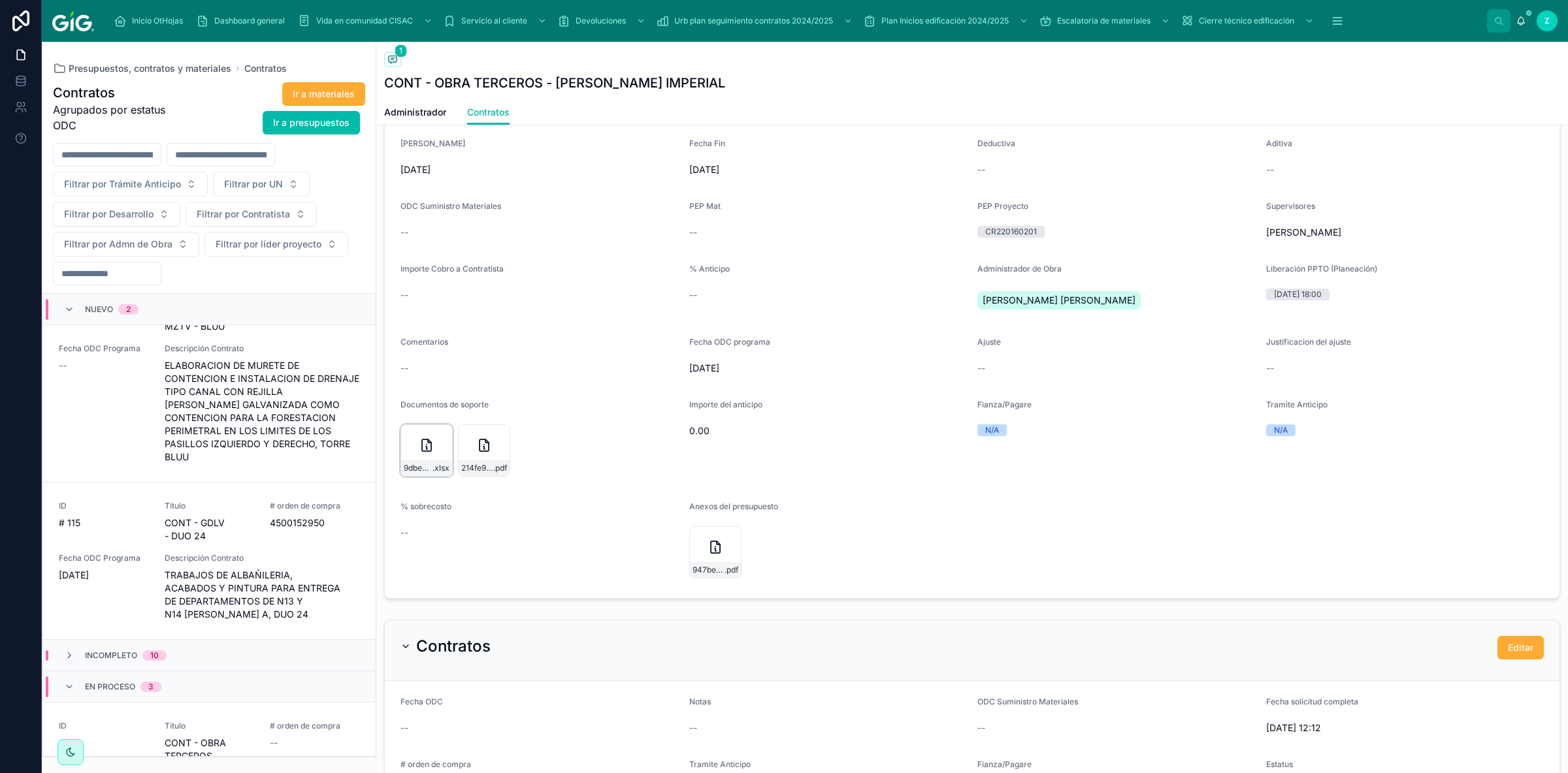
scroll to position [808, 0]
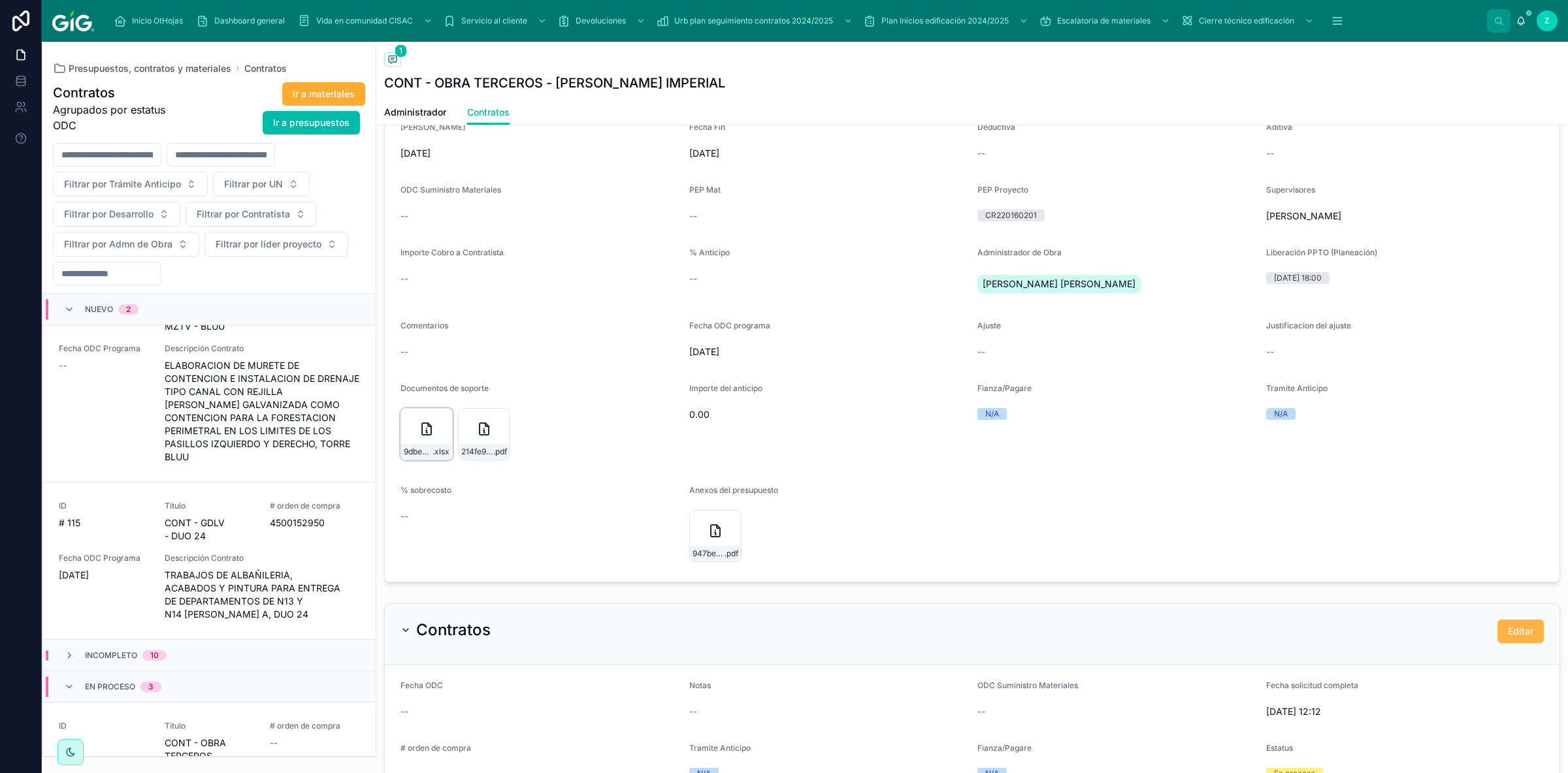
click at [1115, 518] on button "Editar" at bounding box center [1520, 632] width 46 height 24
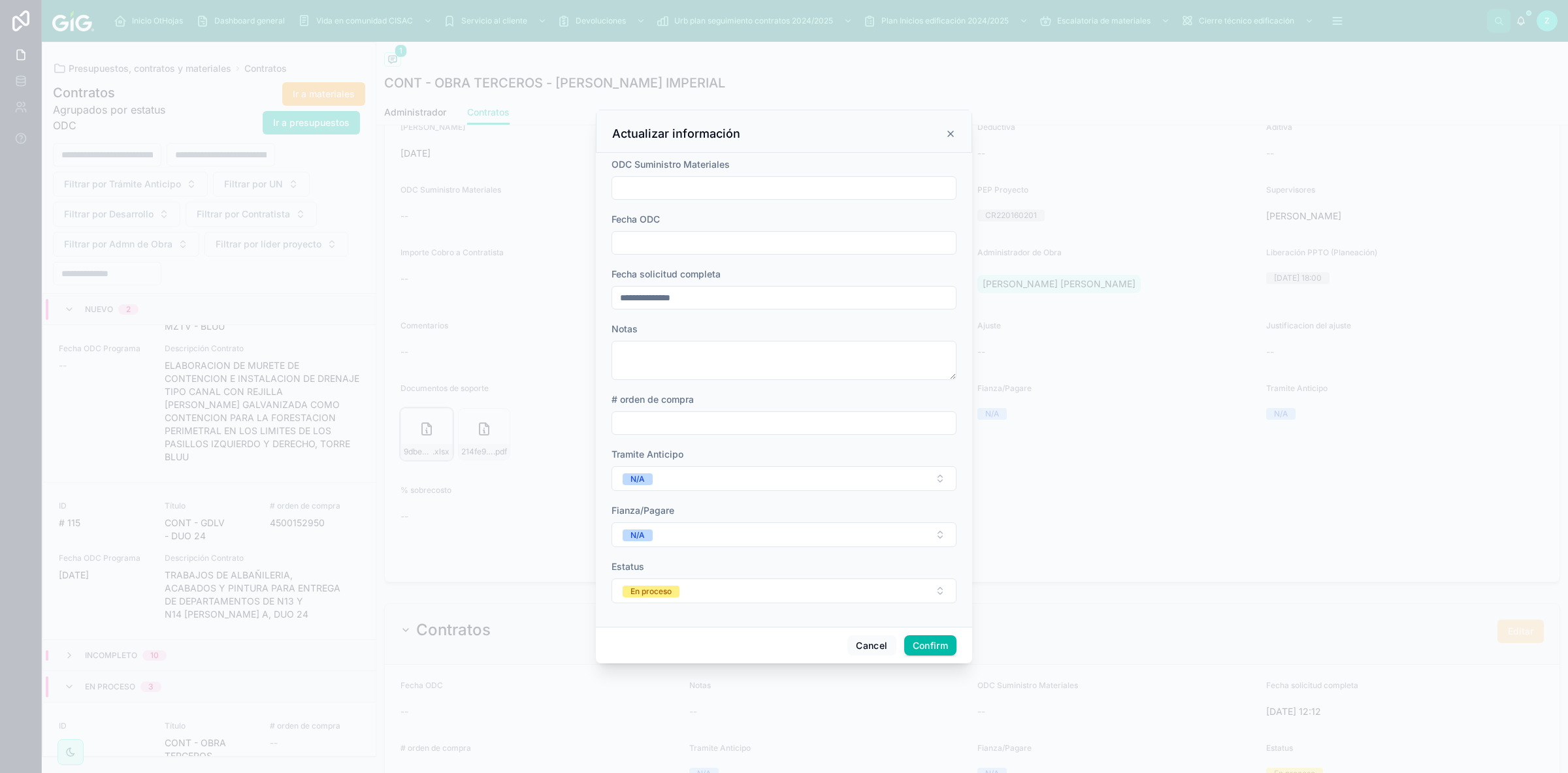
click at [644, 241] on input "text" at bounding box center [783, 243] width 344 height 19
click at [797, 277] on button "[DATE]" at bounding box center [784, 275] width 52 height 24
type input "*********"
click at [645, 418] on input "text" at bounding box center [783, 423] width 344 height 19
paste input "**********"
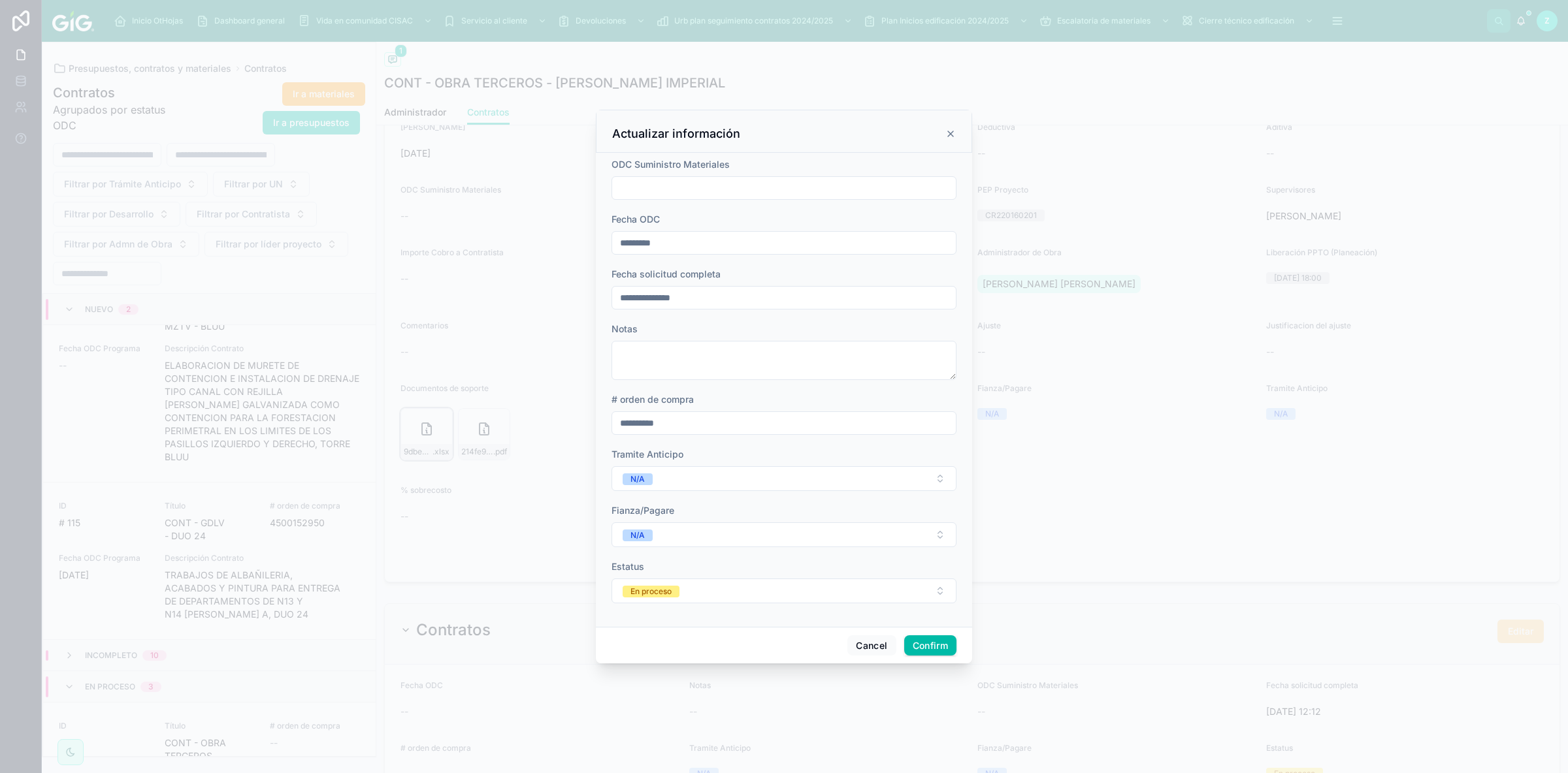
type input "**********"
click at [934, 518] on button "Confirm" at bounding box center [930, 645] width 52 height 21
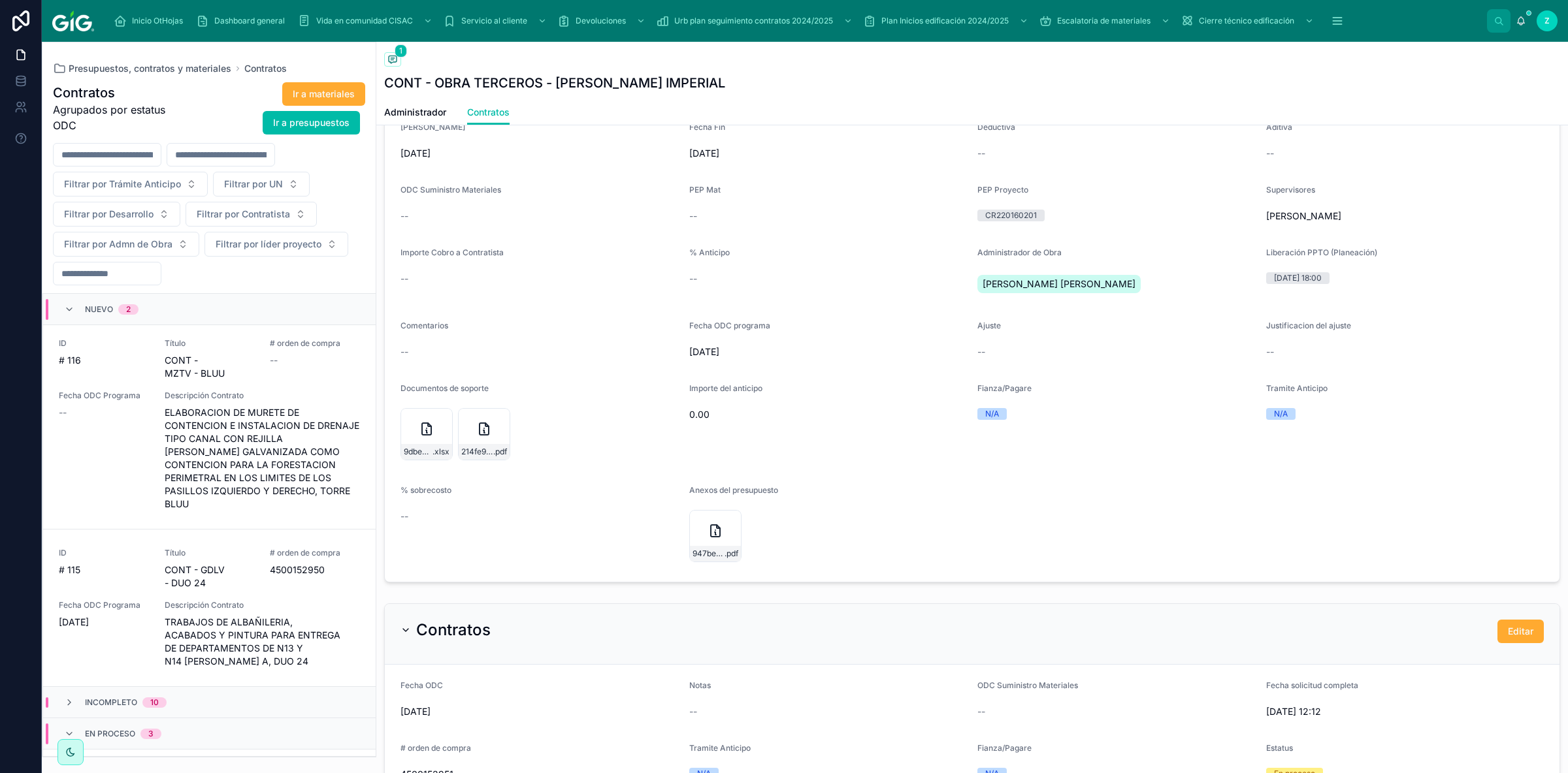
scroll to position [0, 0]
click at [297, 471] on span "ELABORACION DE MURETE DE CONTENCION E INSTALACION DE DRENAJE TIPO CANAL CON REJ…" at bounding box center [262, 464] width 195 height 105
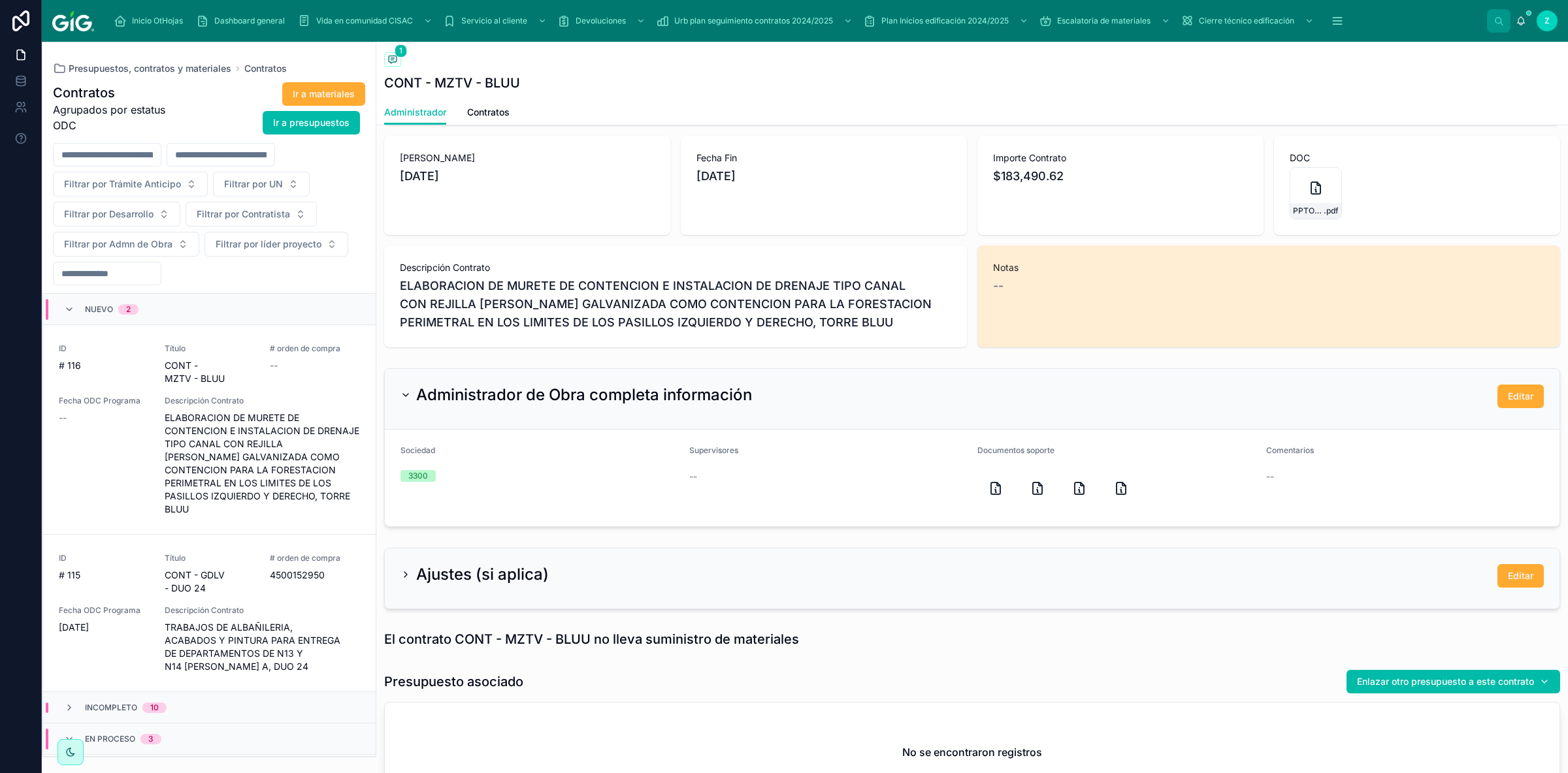
scroll to position [419, 0]
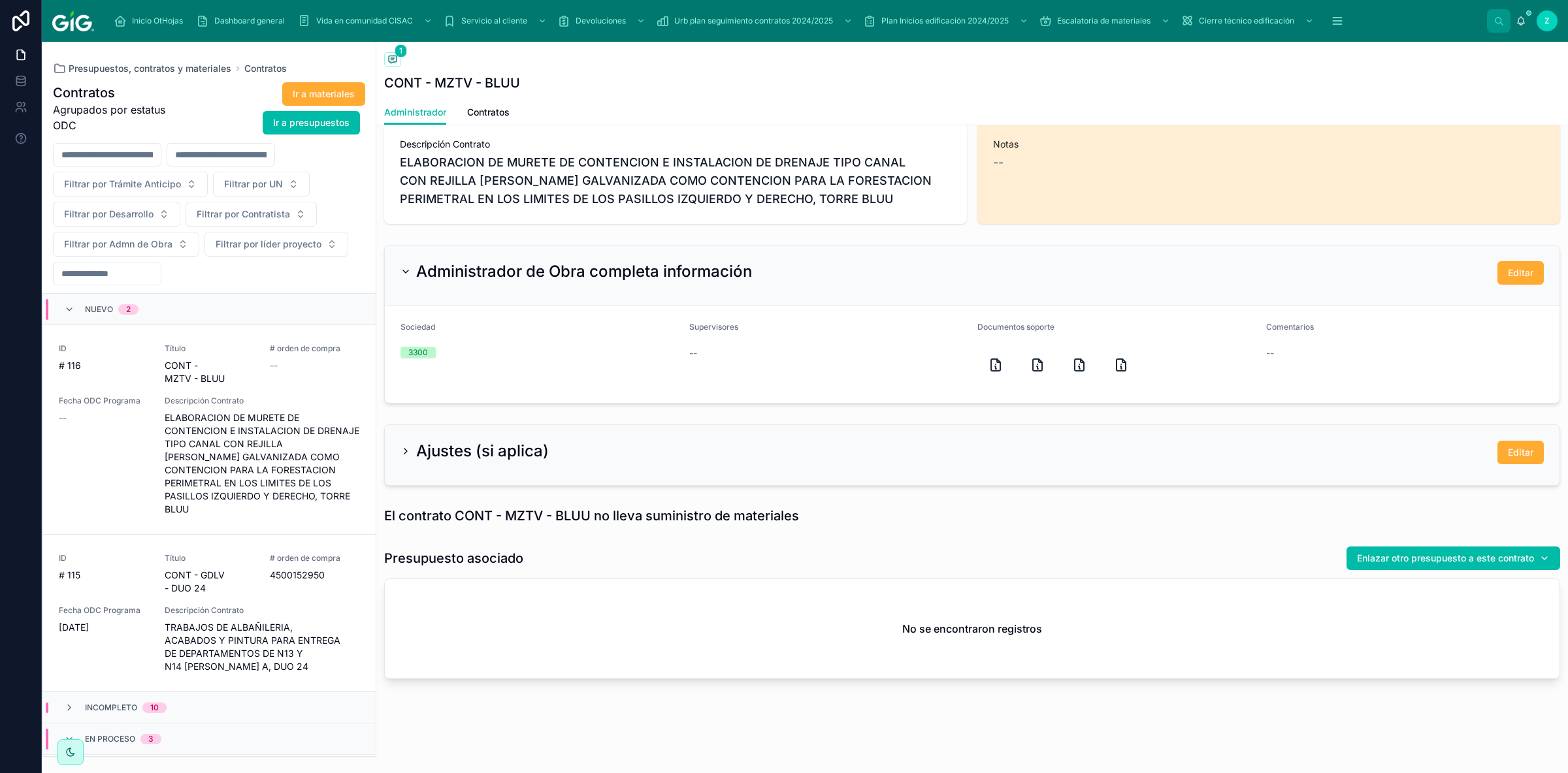
click at [499, 114] on span "Contratos" at bounding box center [488, 112] width 42 height 13
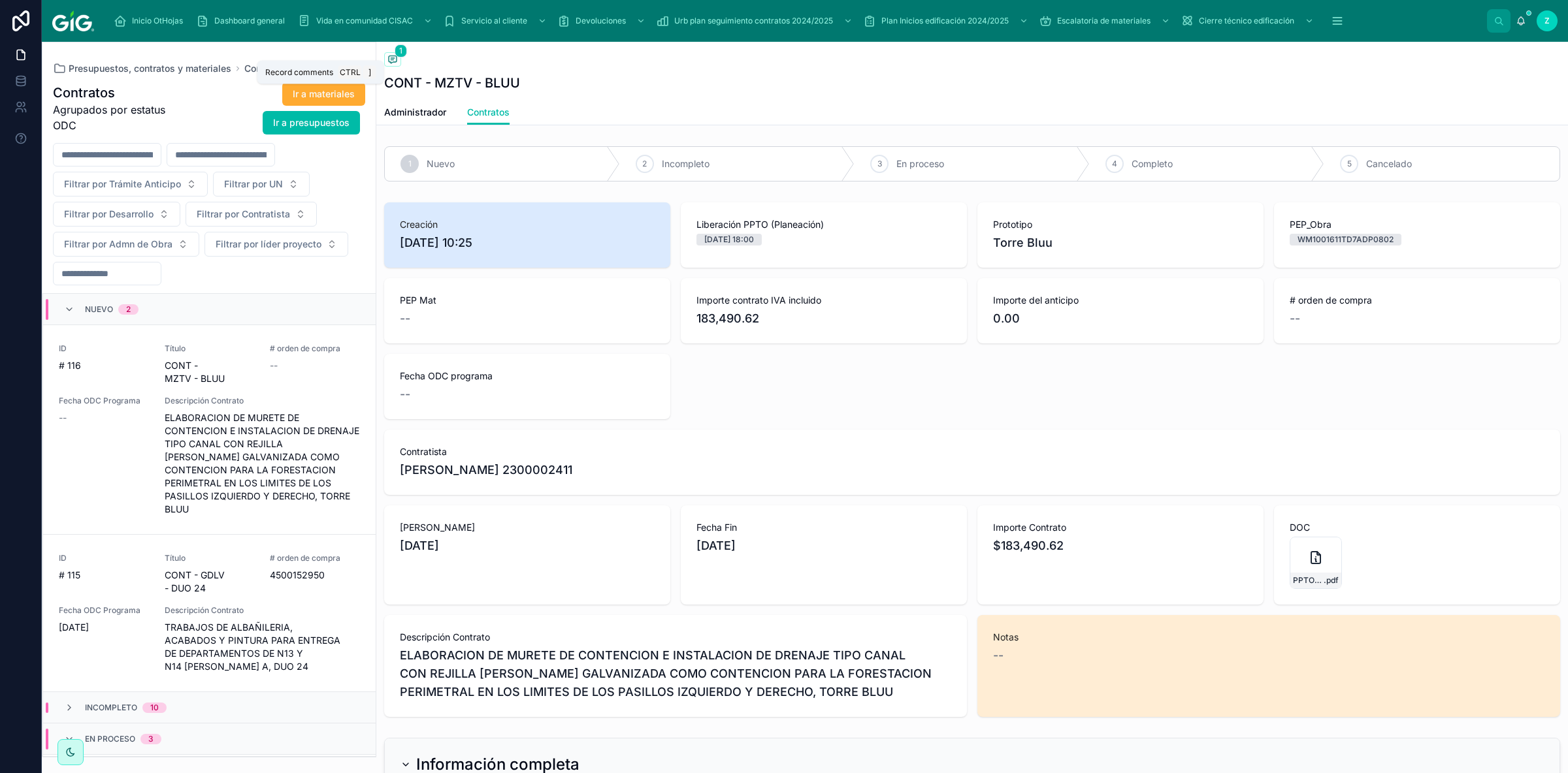
click at [395, 55] on icon at bounding box center [392, 59] width 10 height 10
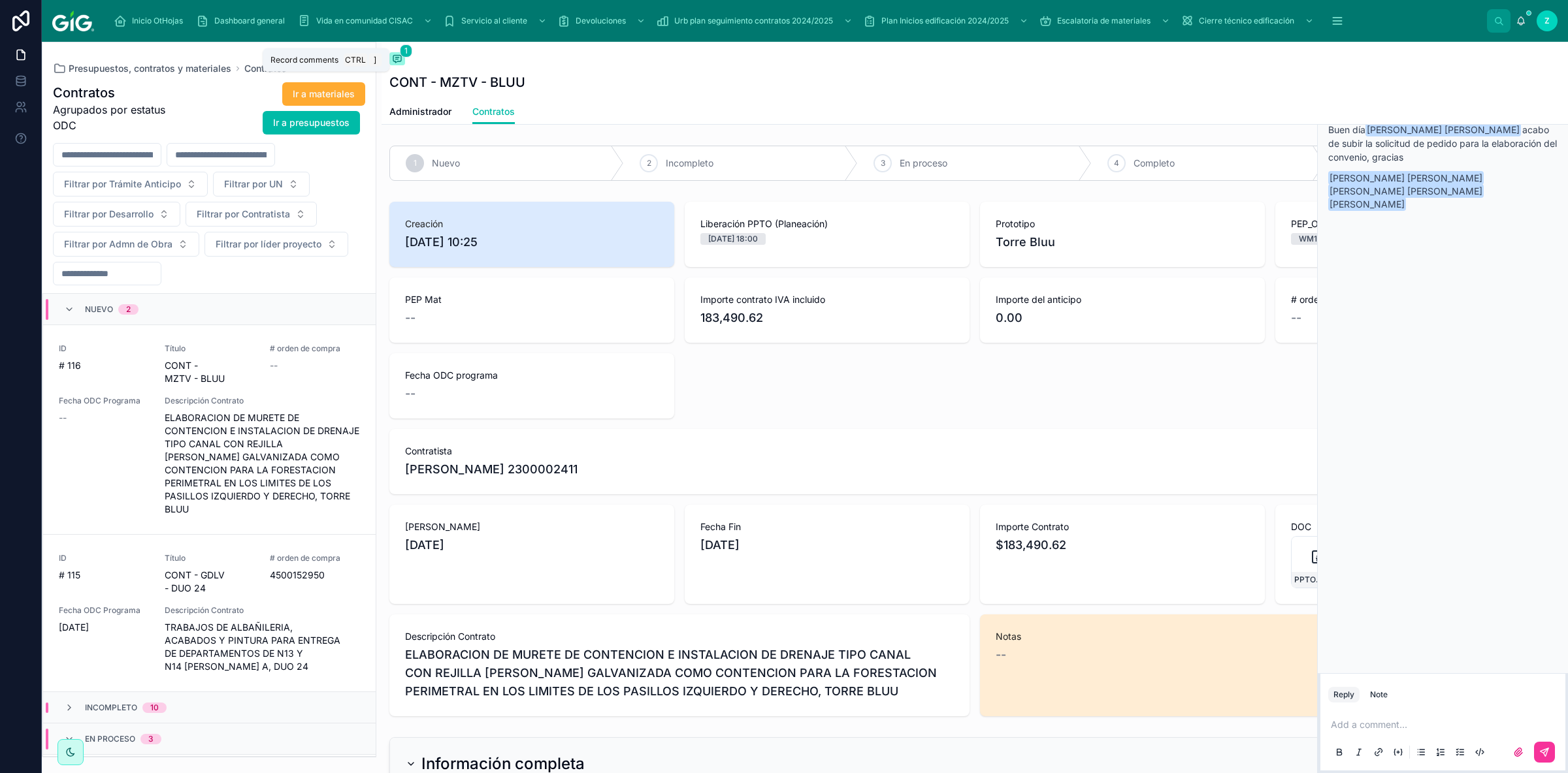
click at [400, 64] on icon at bounding box center [397, 58] width 10 height 10
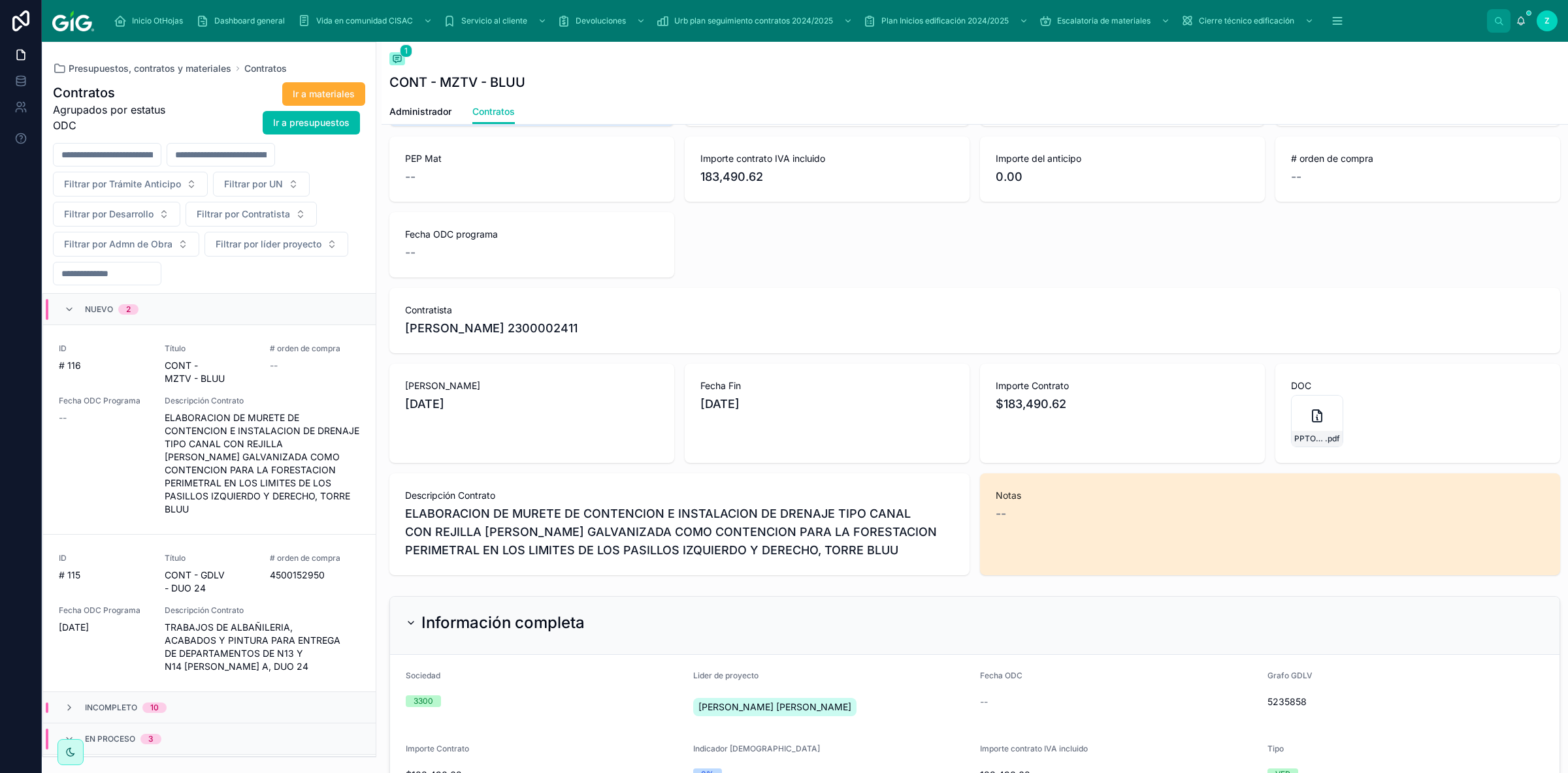
scroll to position [73, 0]
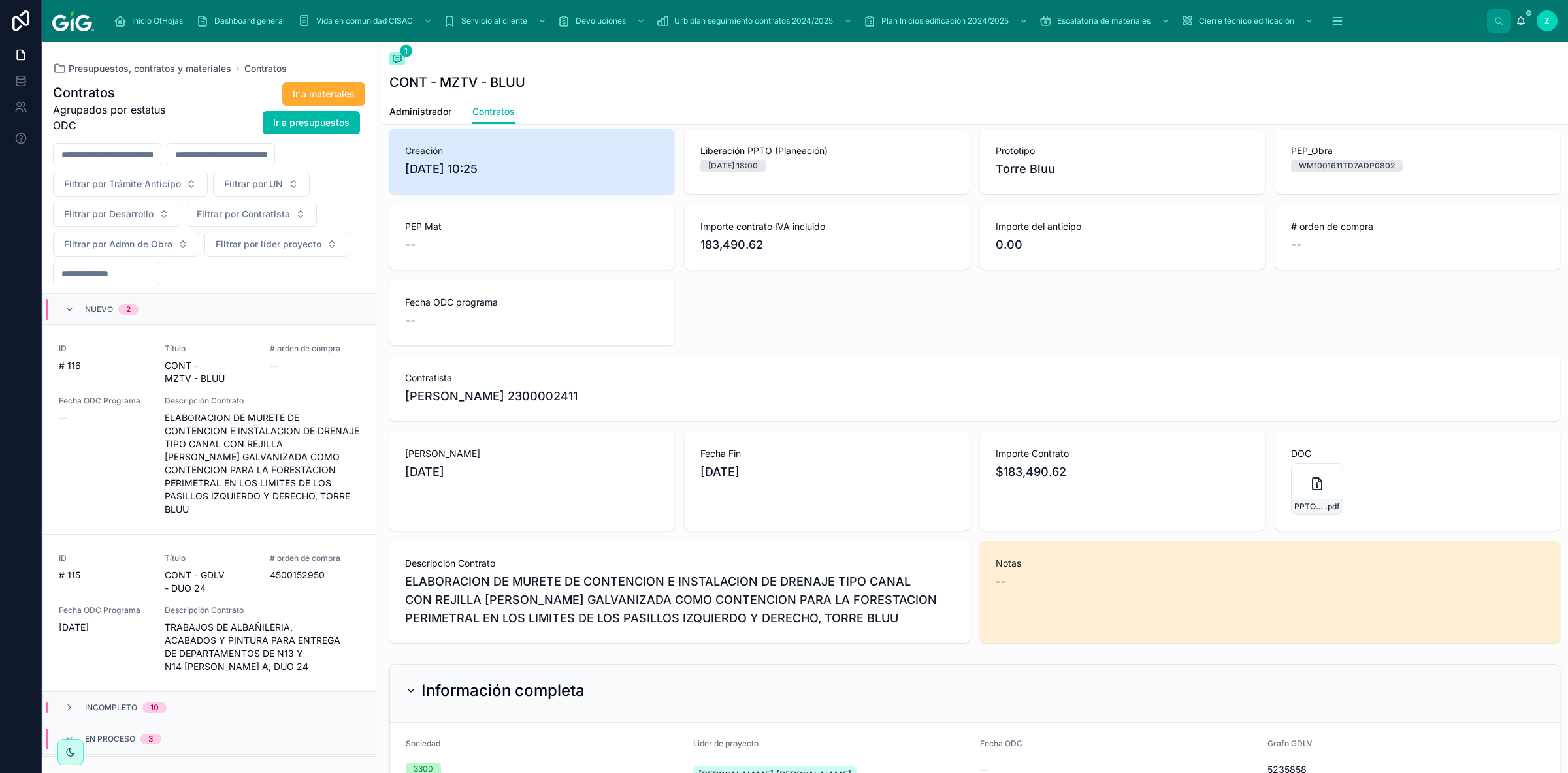
drag, startPoint x: 506, startPoint y: 171, endPoint x: 402, endPoint y: 173, distance: 104.0
click at [405, 173] on span "[DATE] 10:25" at bounding box center [531, 169] width 253 height 19
copy span "[DATE] 10:25"
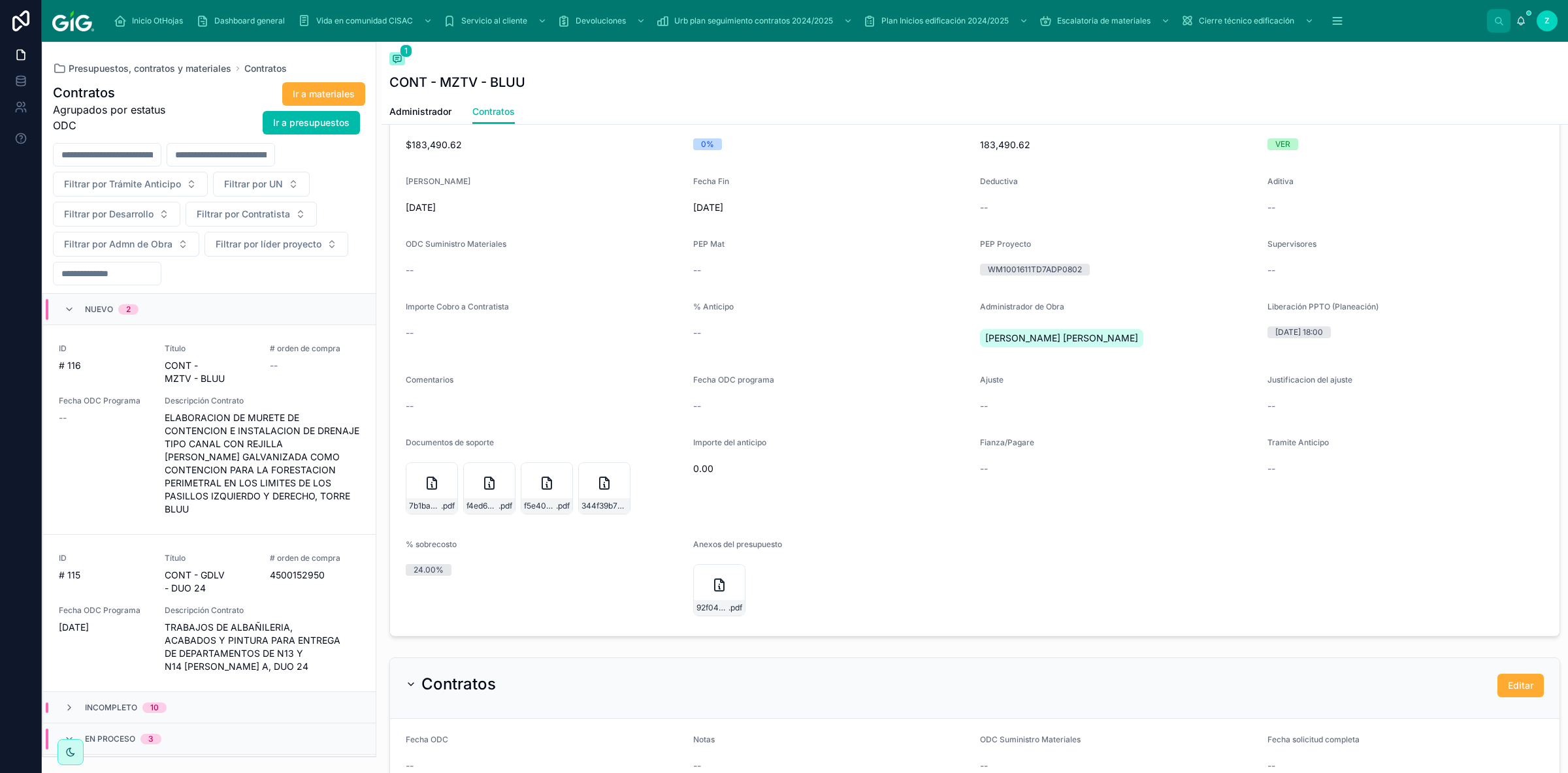
scroll to position [808, 0]
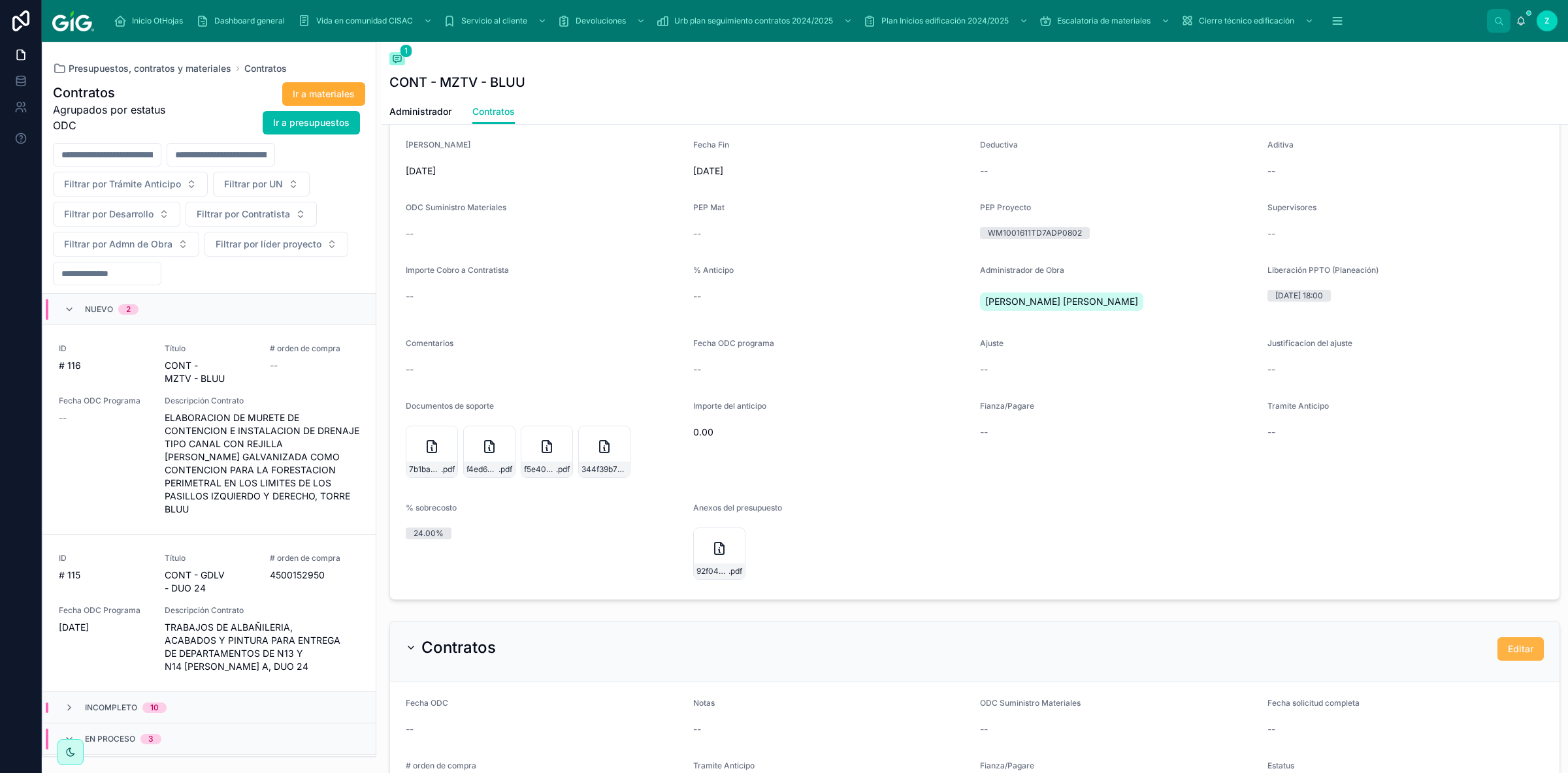
click at [1115, 518] on button "Editar" at bounding box center [1520, 650] width 46 height 24
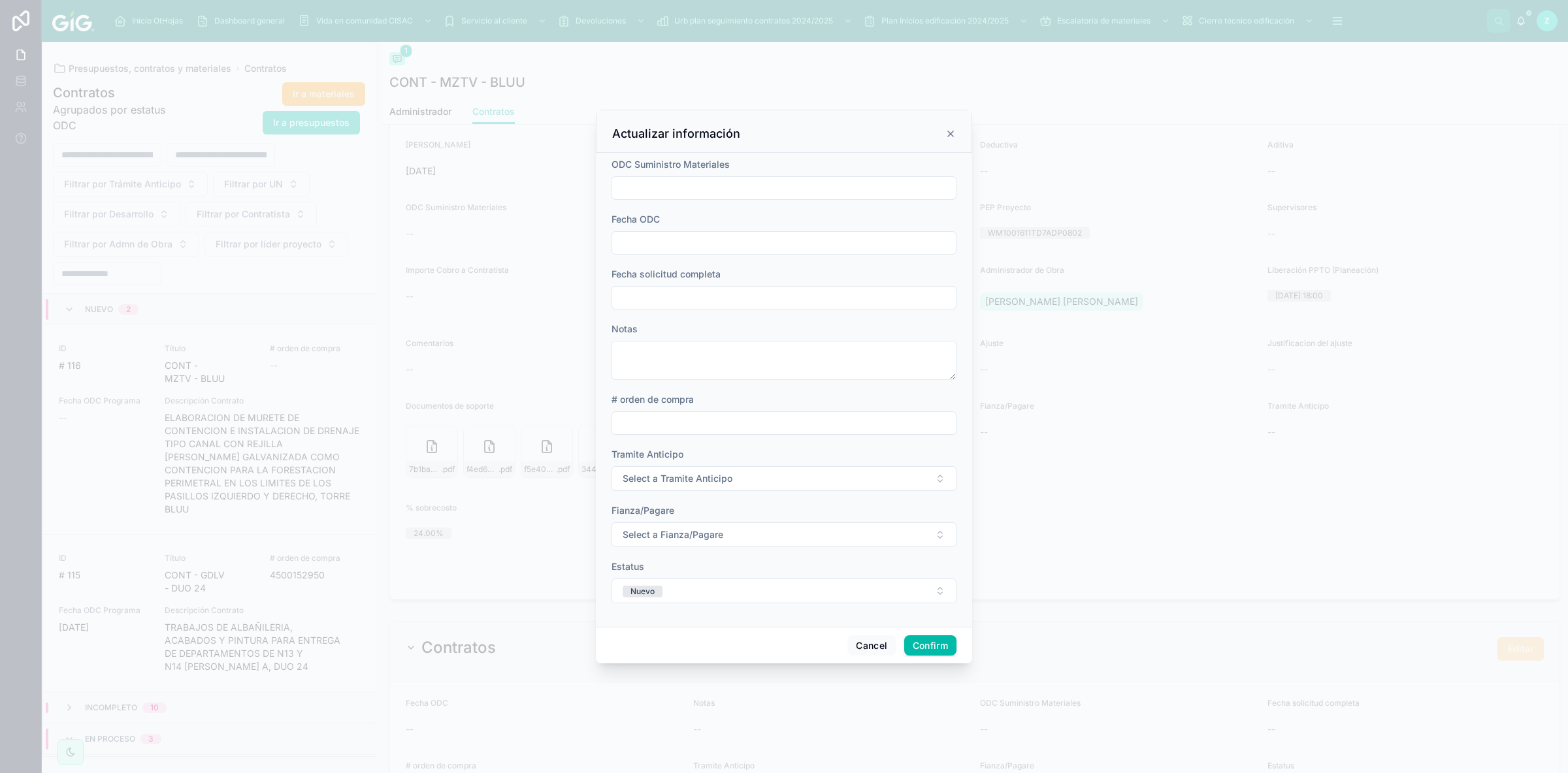
click at [703, 295] on input "text" at bounding box center [783, 298] width 344 height 19
paste input "**********"
type input "**********"
type input "**"
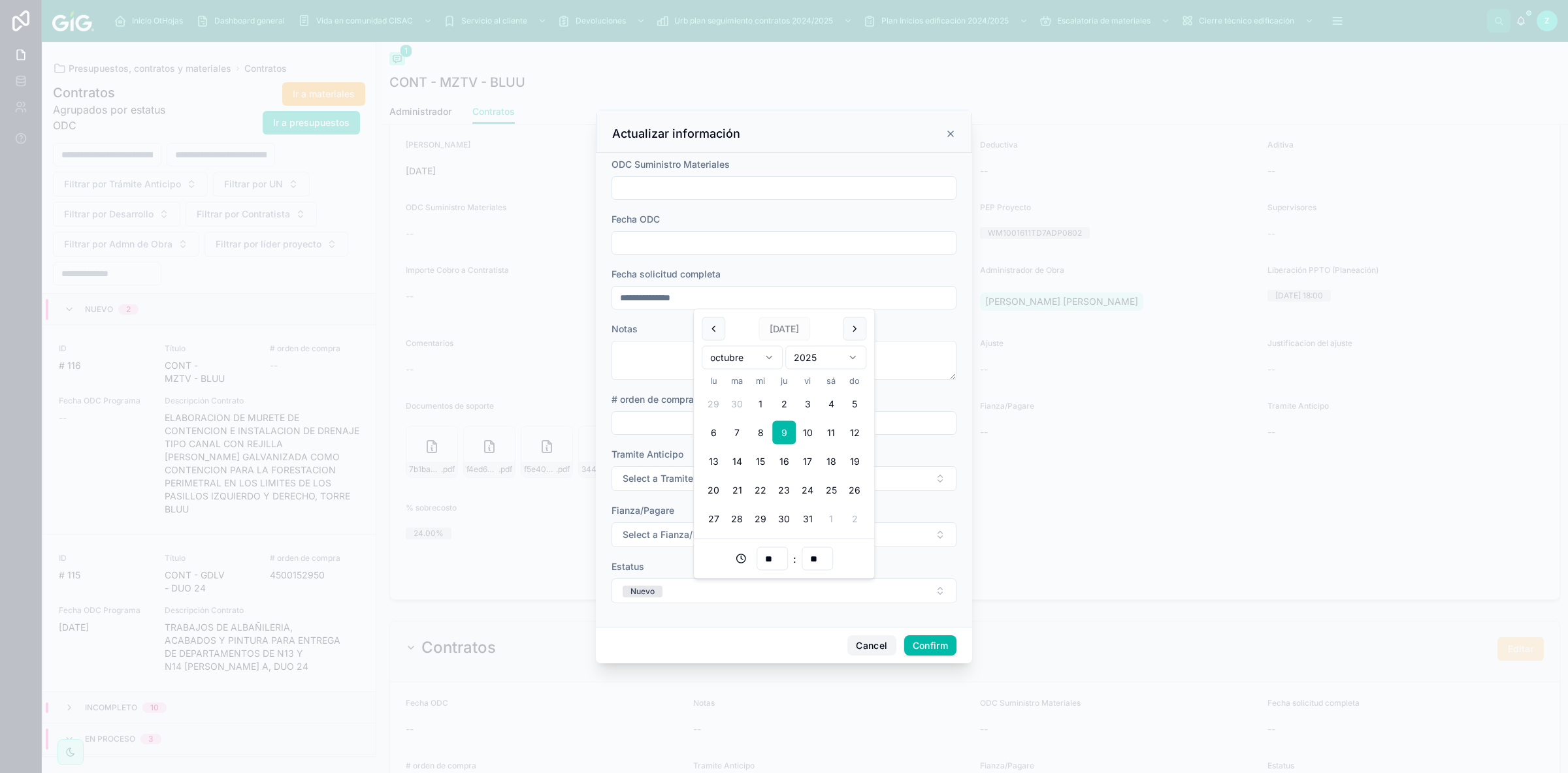
click at [859, 518] on button "Cancel" at bounding box center [871, 645] width 48 height 21
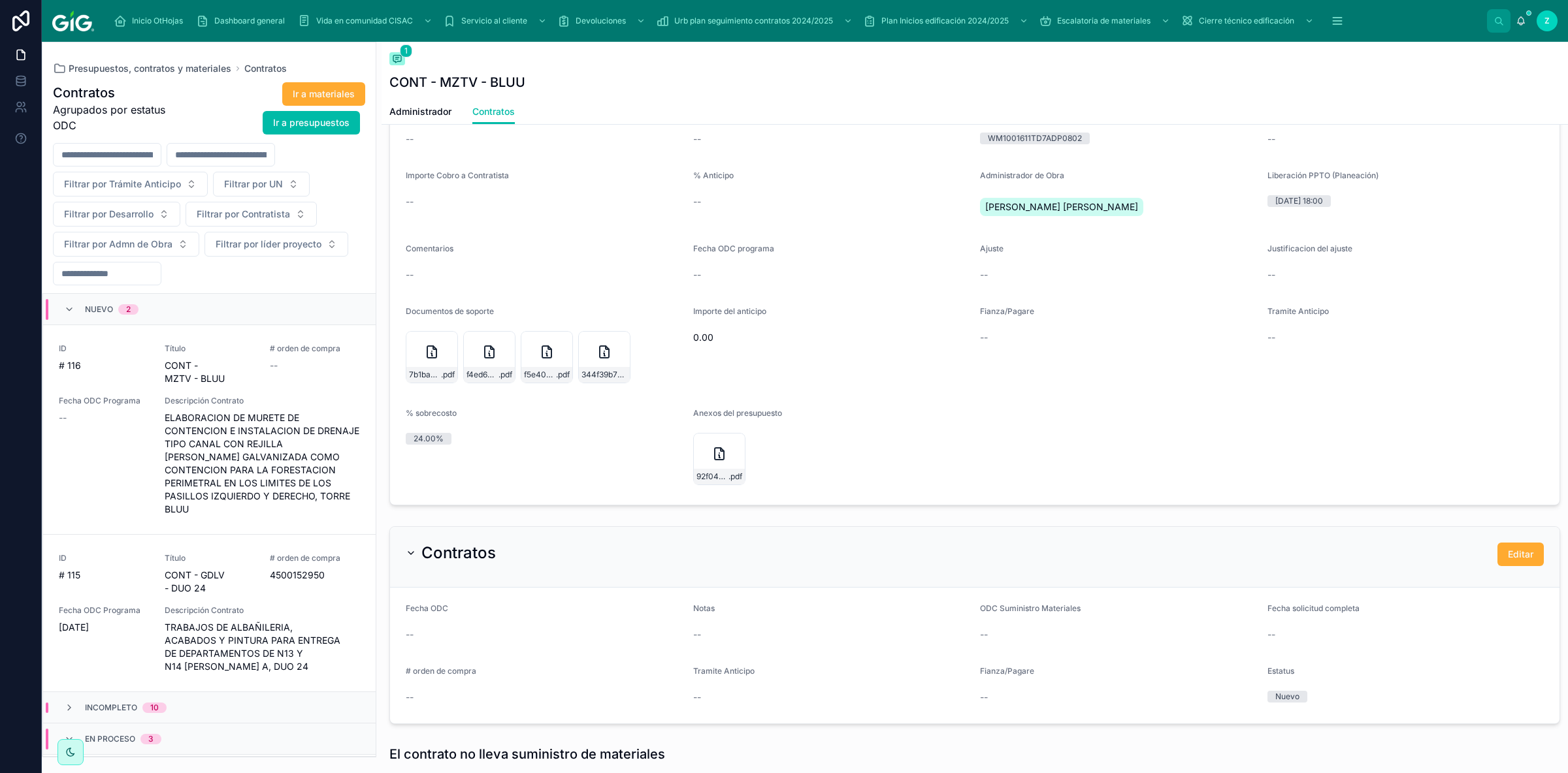
scroll to position [955, 0]
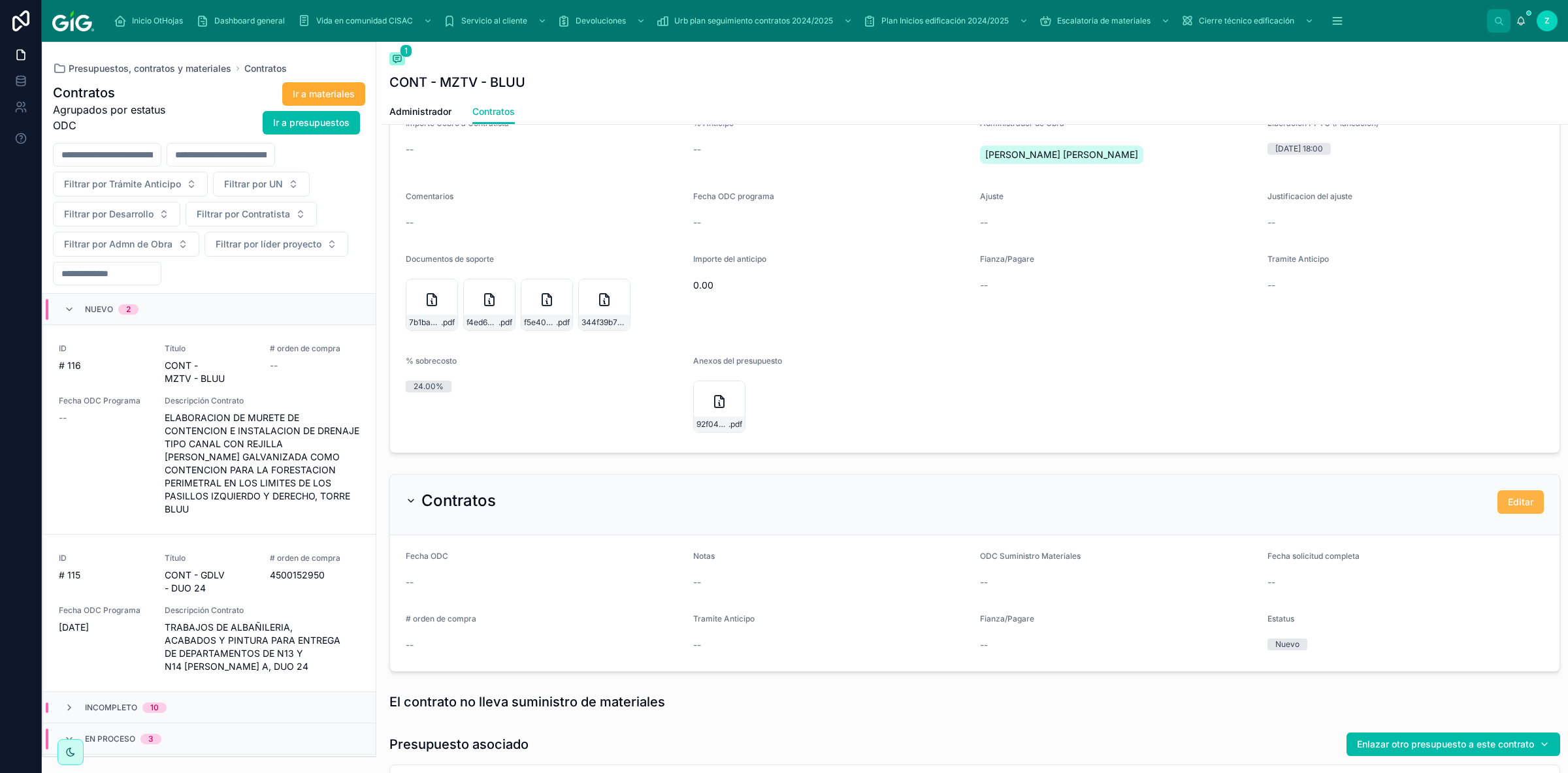
click at [1115, 503] on span "Editar" at bounding box center [1520, 502] width 25 height 13
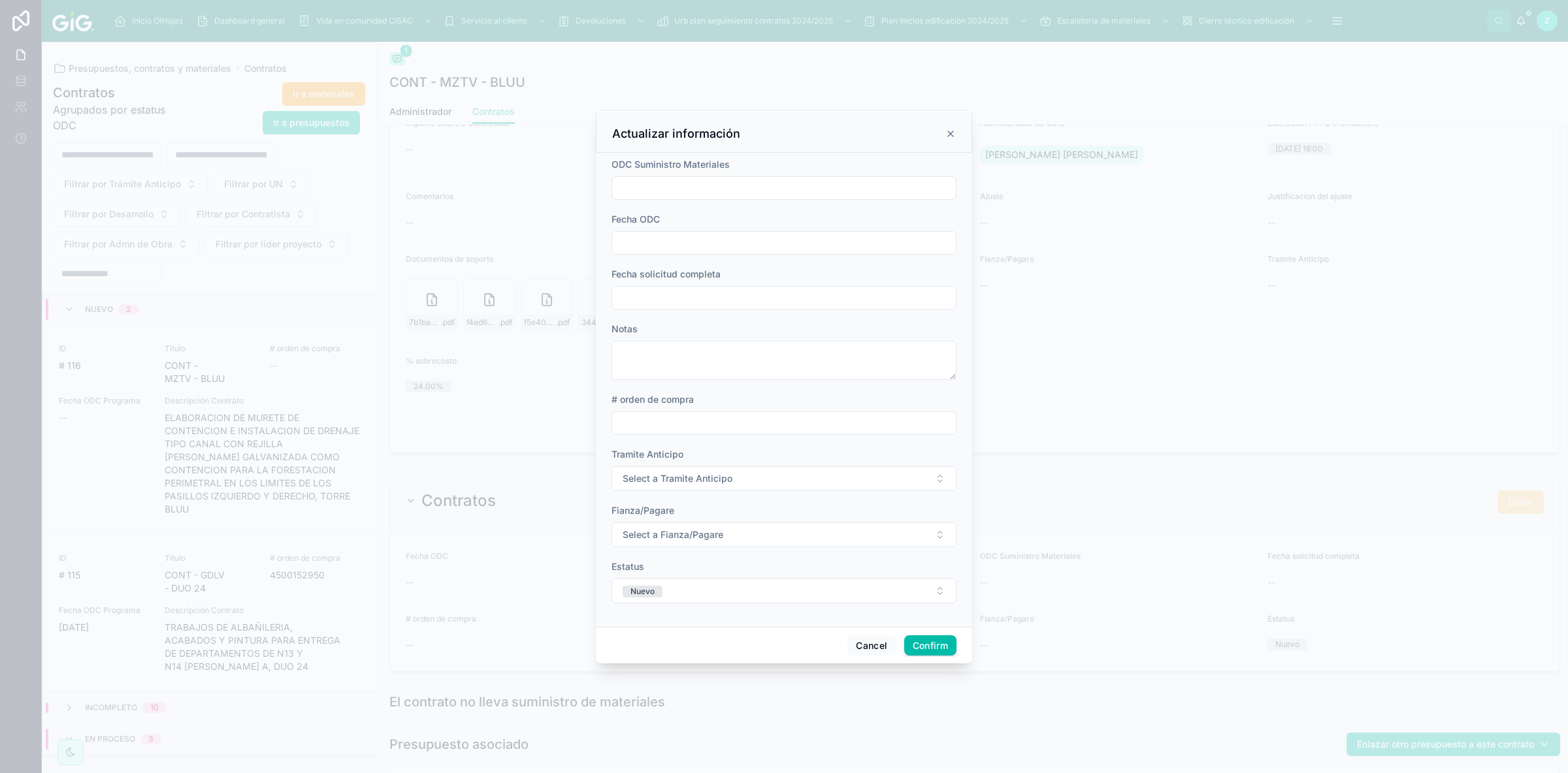
click at [668, 241] on input "text" at bounding box center [783, 243] width 344 height 19
click at [644, 291] on input "text" at bounding box center [783, 298] width 344 height 19
paste input "**********"
type input "**********"
type input "**"
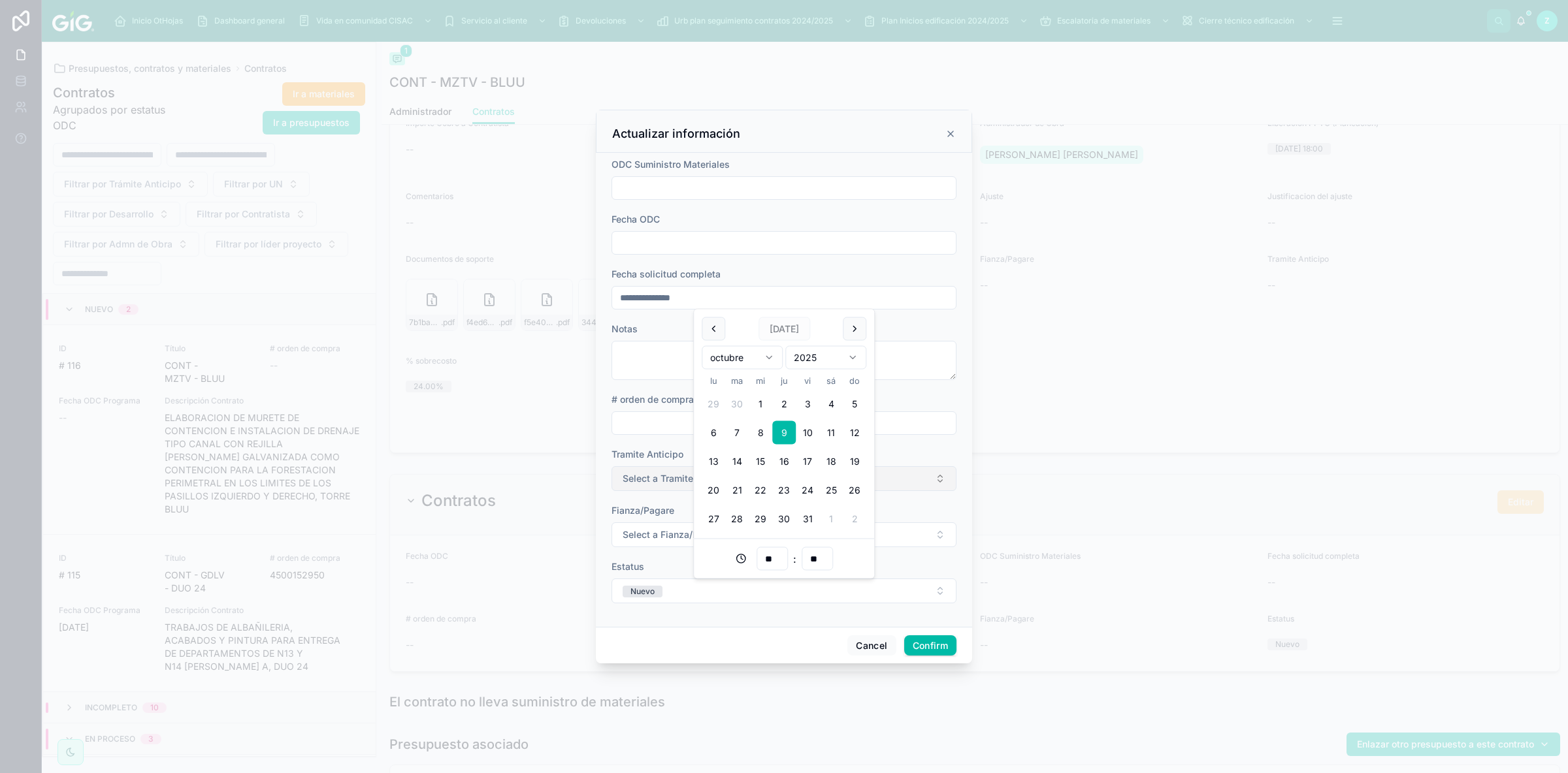
type input "**"
type input "**********"
click at [668, 480] on span "Select a Tramite Anticipo" at bounding box center [678, 478] width 110 height 13
click at [724, 518] on span "N/A" at bounding box center [712, 531] width 30 height 12
click at [672, 518] on span "Select a Fianza/Pagare" at bounding box center [672, 534] width 101 height 13
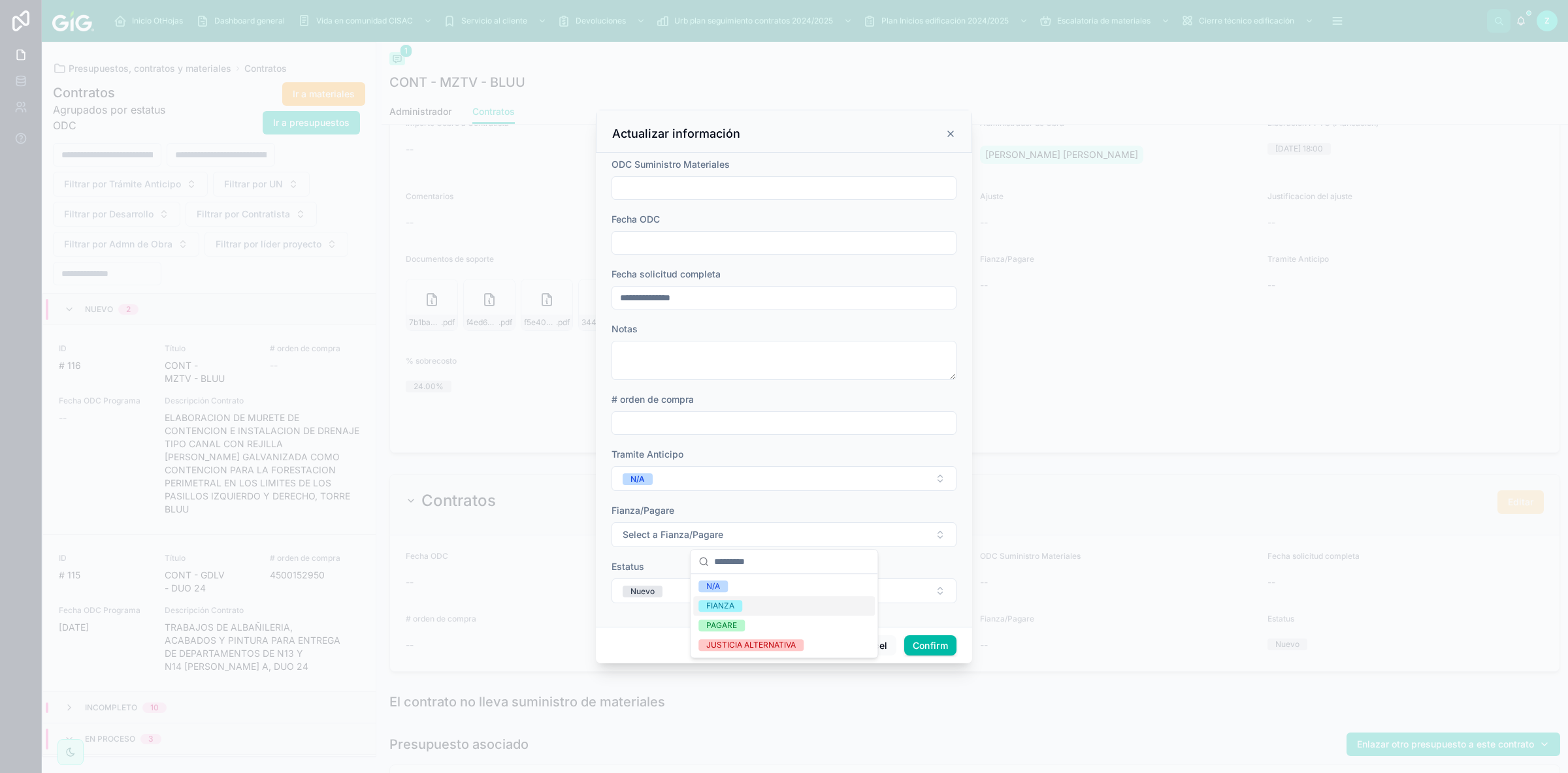
click at [738, 518] on div "N/A" at bounding box center [783, 586] width 182 height 19
click at [650, 518] on div "Nuevo" at bounding box center [642, 592] width 24 height 12
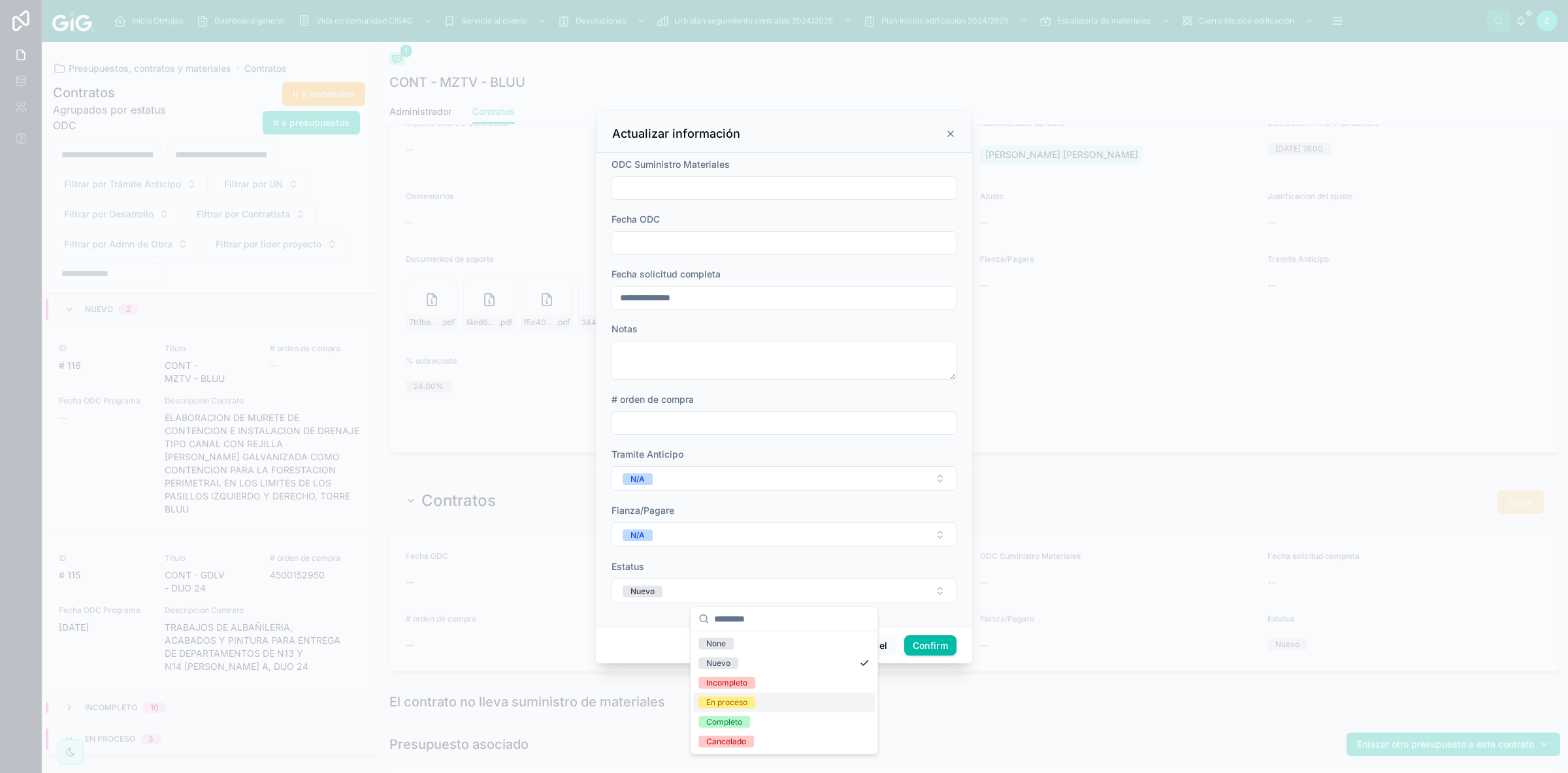
click at [731, 518] on div "En proceso" at bounding box center [727, 703] width 41 height 12
click at [922, 518] on button "Confirm" at bounding box center [930, 645] width 52 height 21
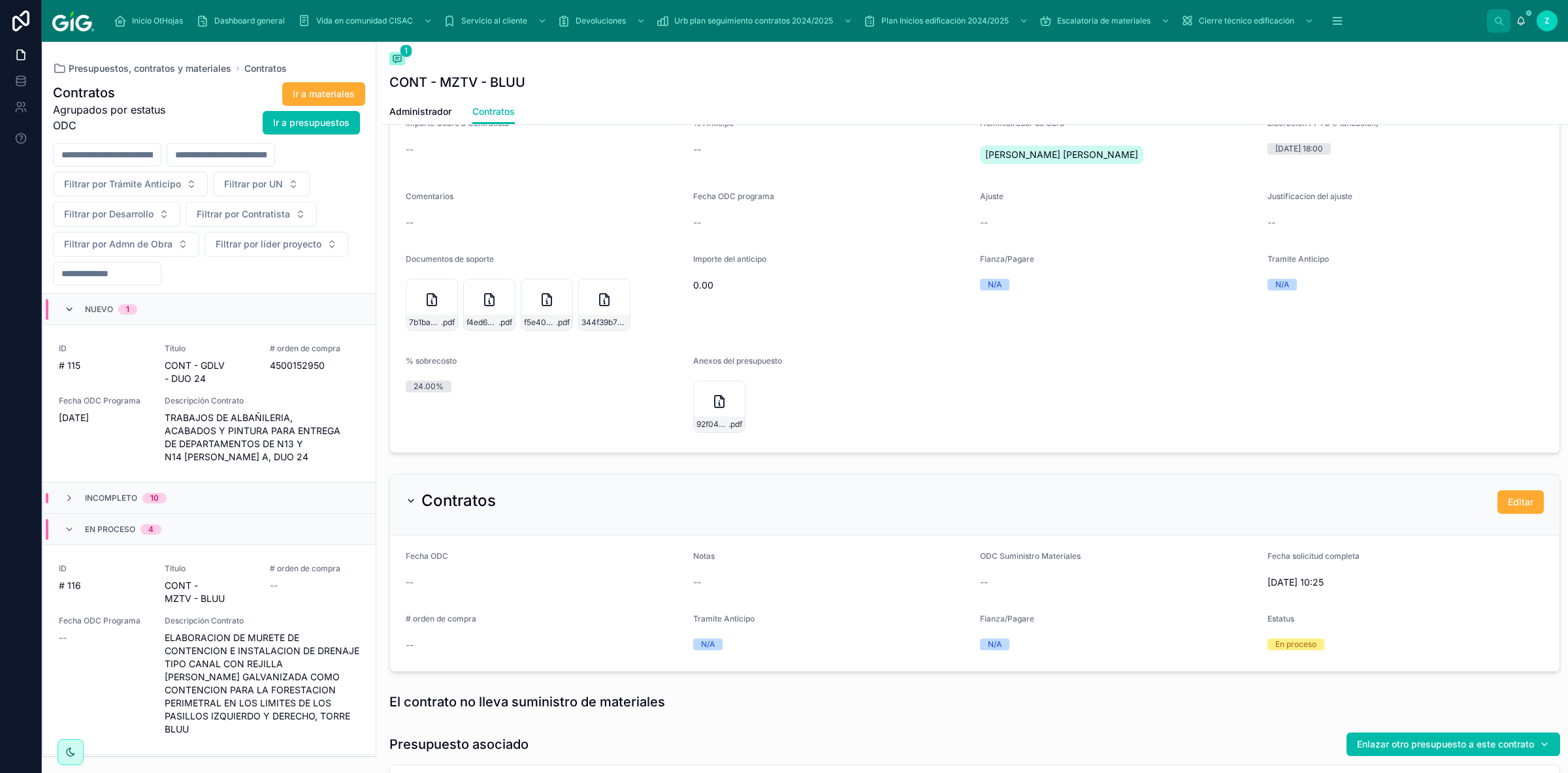
click at [71, 314] on icon at bounding box center [69, 309] width 10 height 10
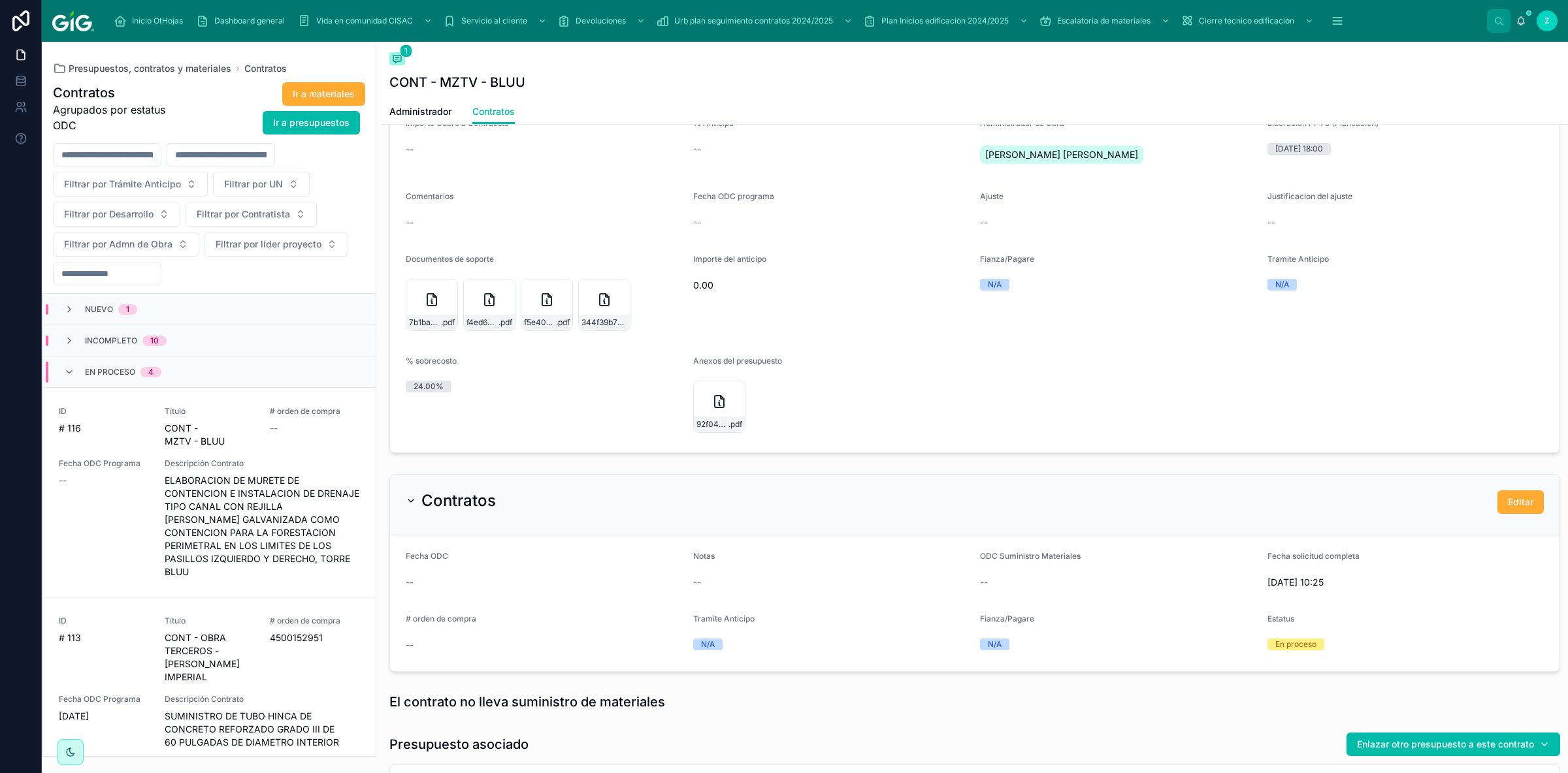
click at [80, 367] on div "En proceso 4" at bounding box center [112, 372] width 97 height 21
